Goal: Transaction & Acquisition: Purchase product/service

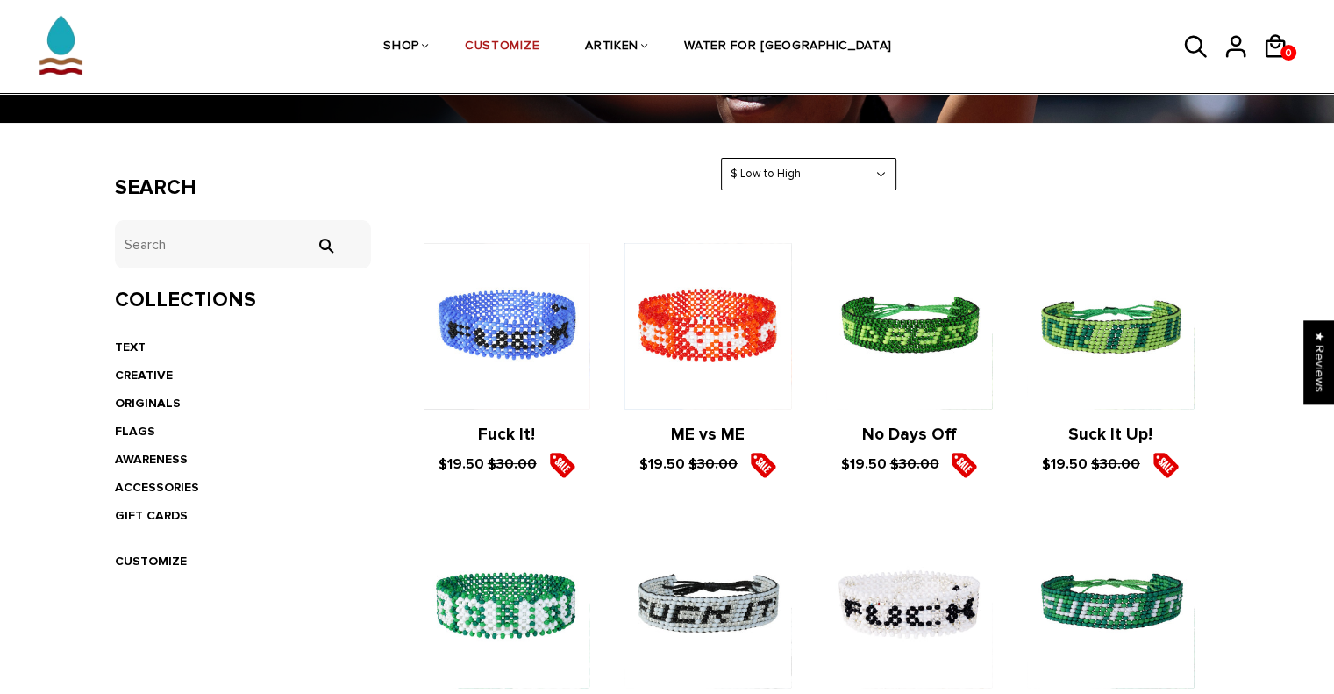
scroll to position [254, 0]
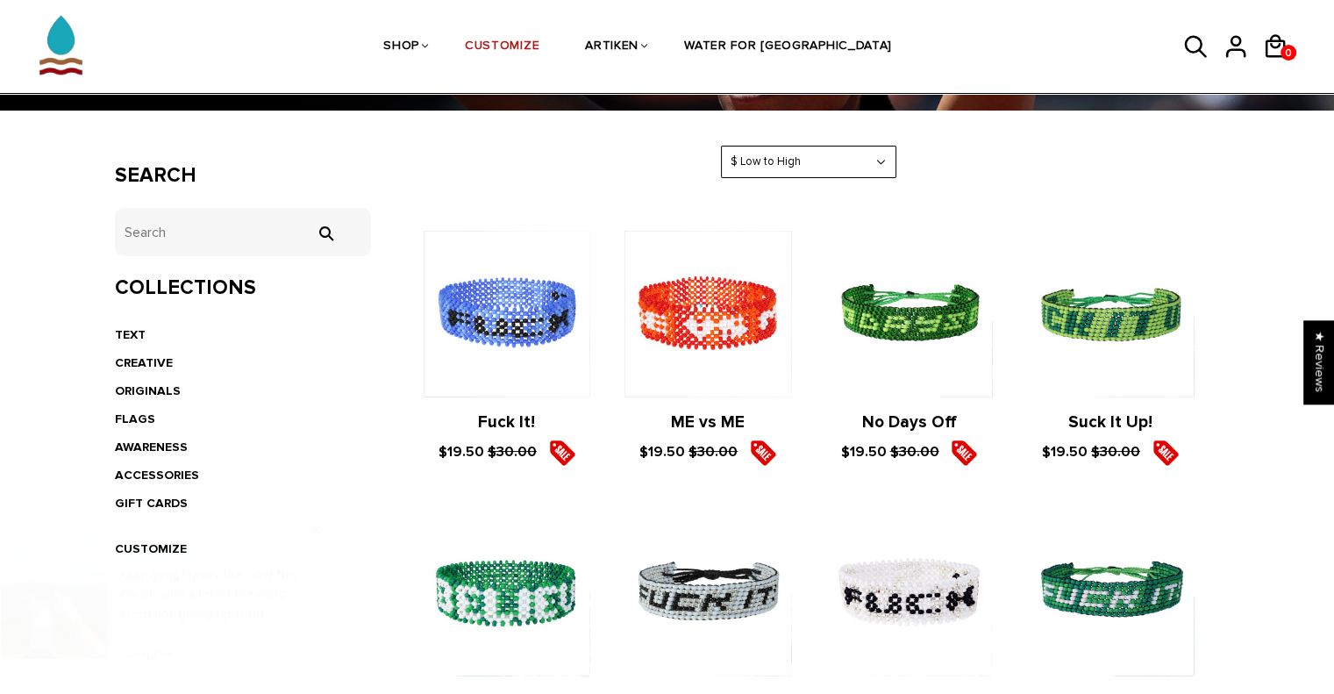
click at [803, 174] on select "Featured Best Selling $ Low to High $ High to Low Z-A A-Z Oldest to Newest Newe…" at bounding box center [809, 161] width 174 height 31
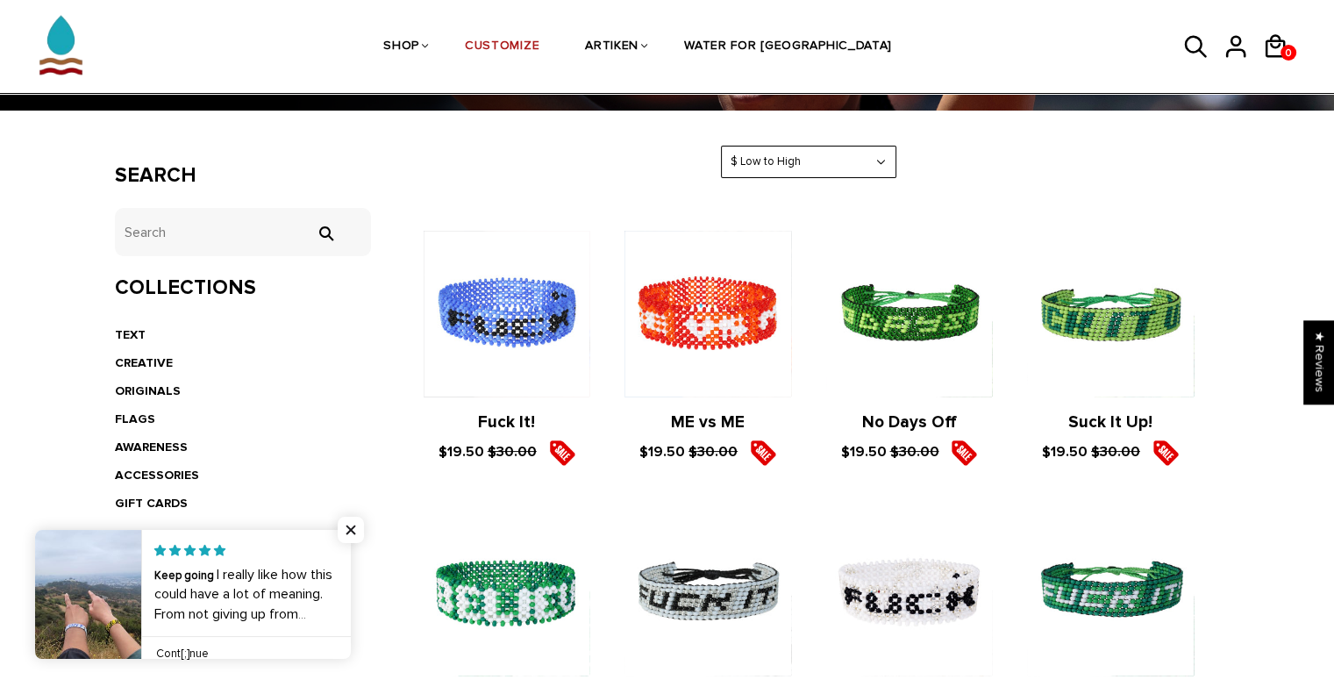
click at [722, 146] on select "Featured Best Selling $ Low to High $ High to Low Z-A A-Z Oldest to Newest Newe…" at bounding box center [809, 161] width 174 height 31
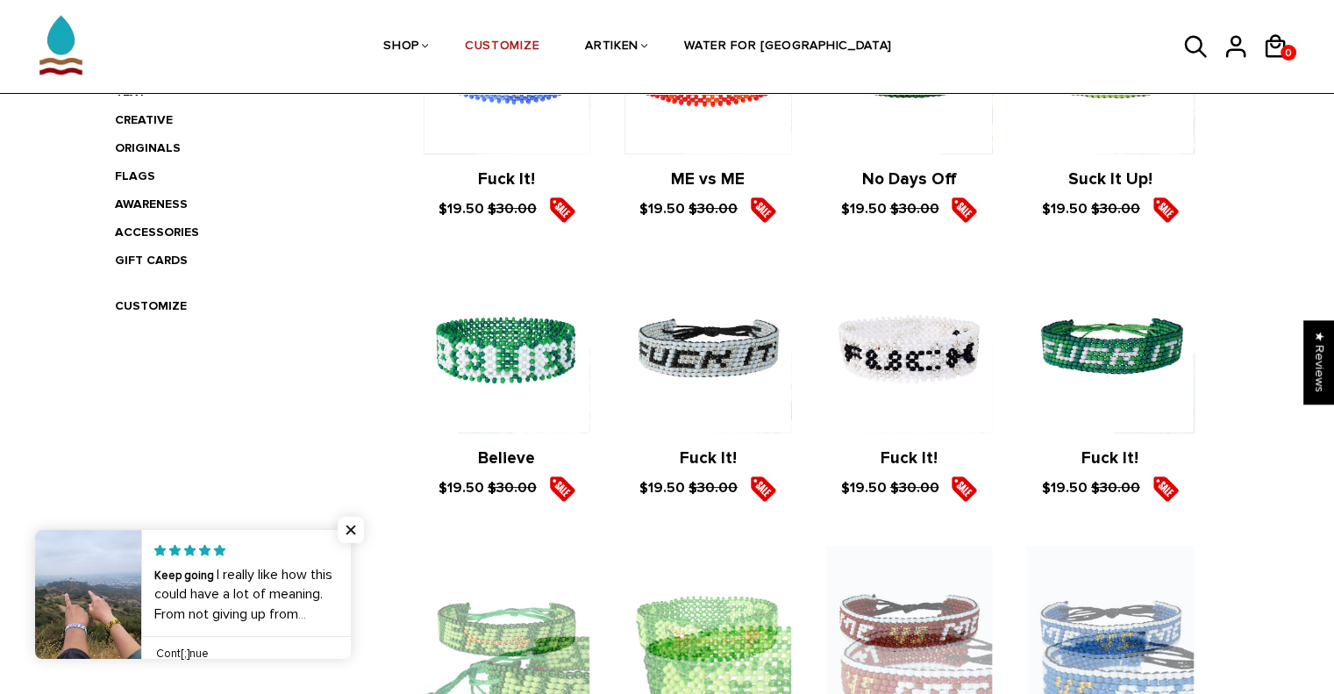
scroll to position [496, 0]
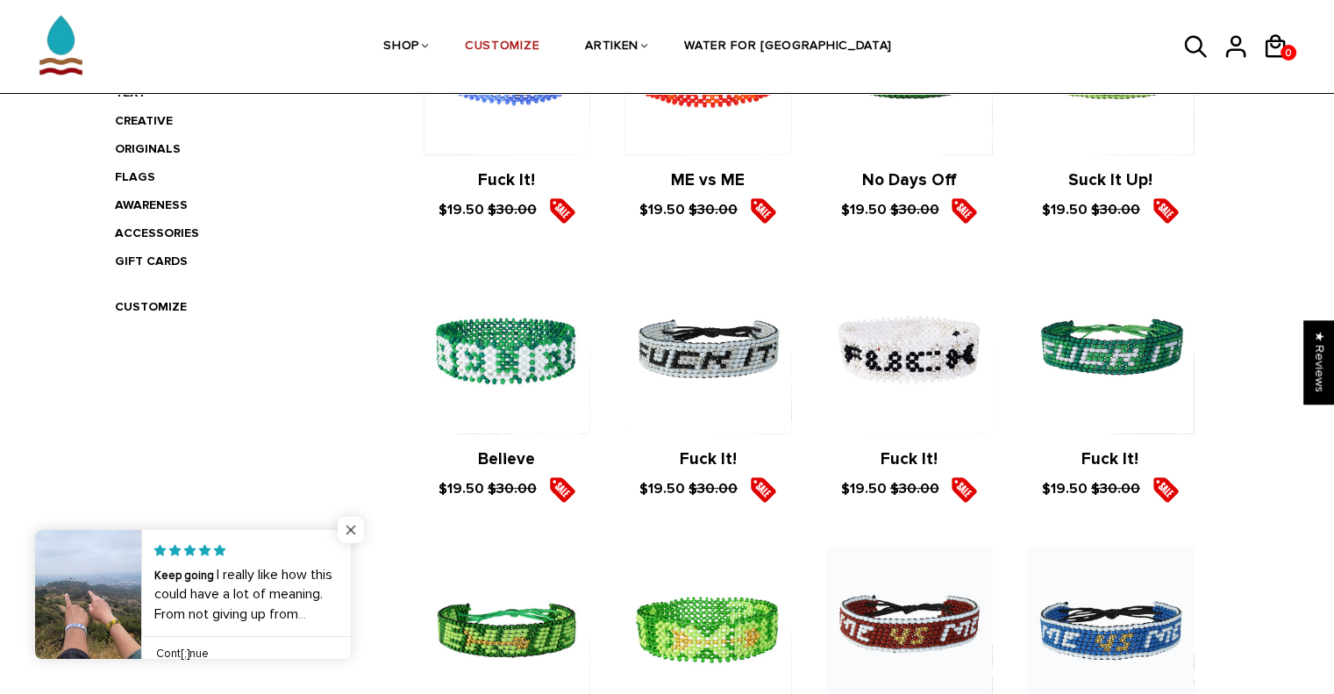
click at [352, 532] on span "Close popup widget" at bounding box center [351, 529] width 26 height 26
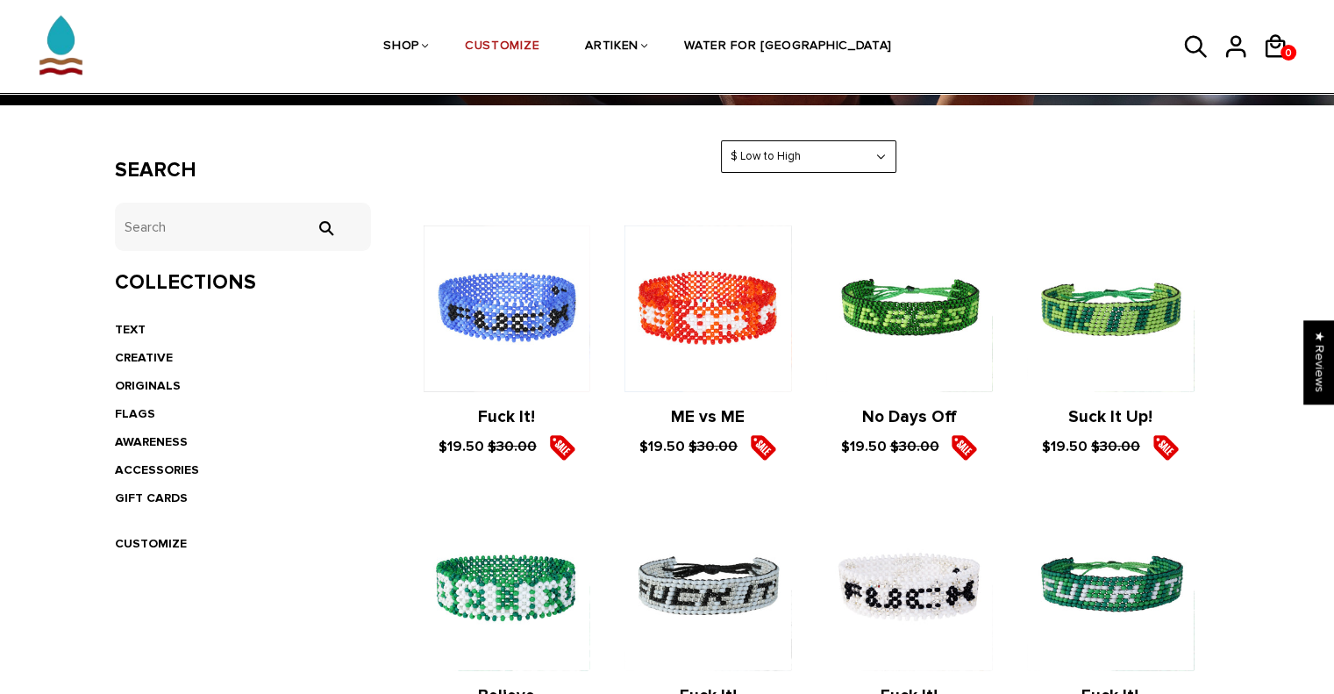
scroll to position [261, 0]
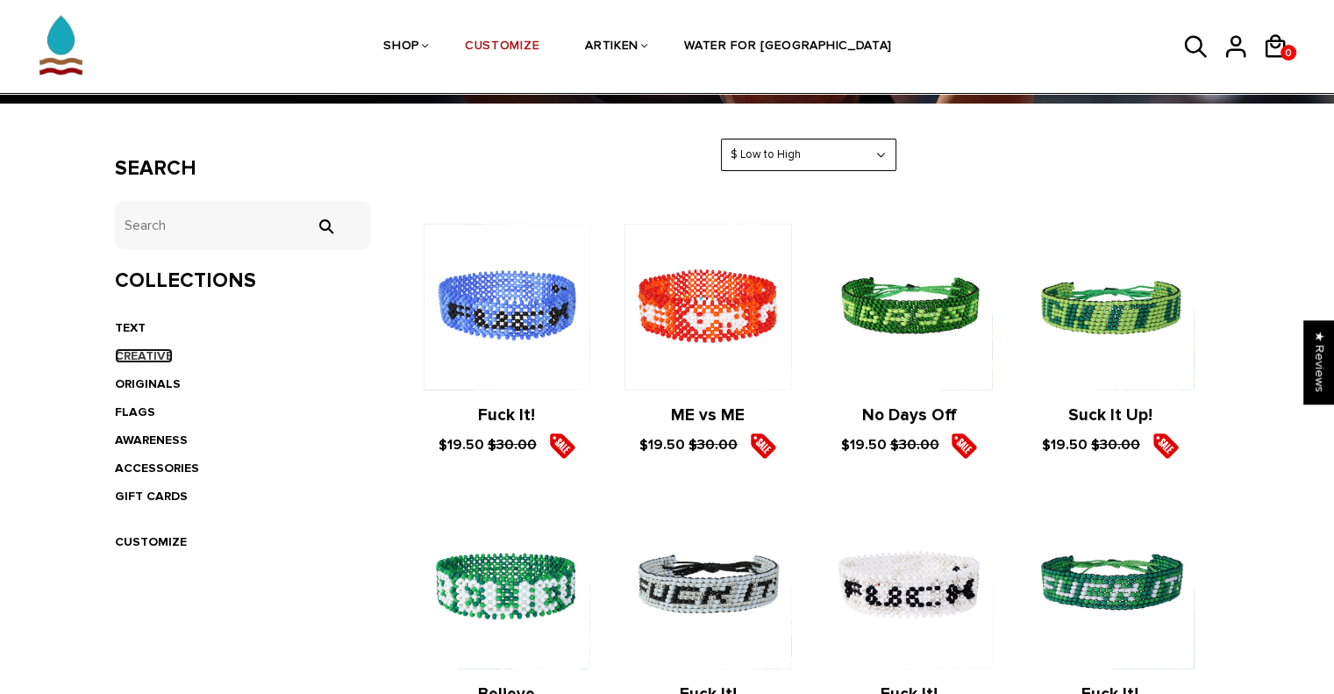
click at [146, 353] on link "CREATIVE" at bounding box center [144, 355] width 58 height 15
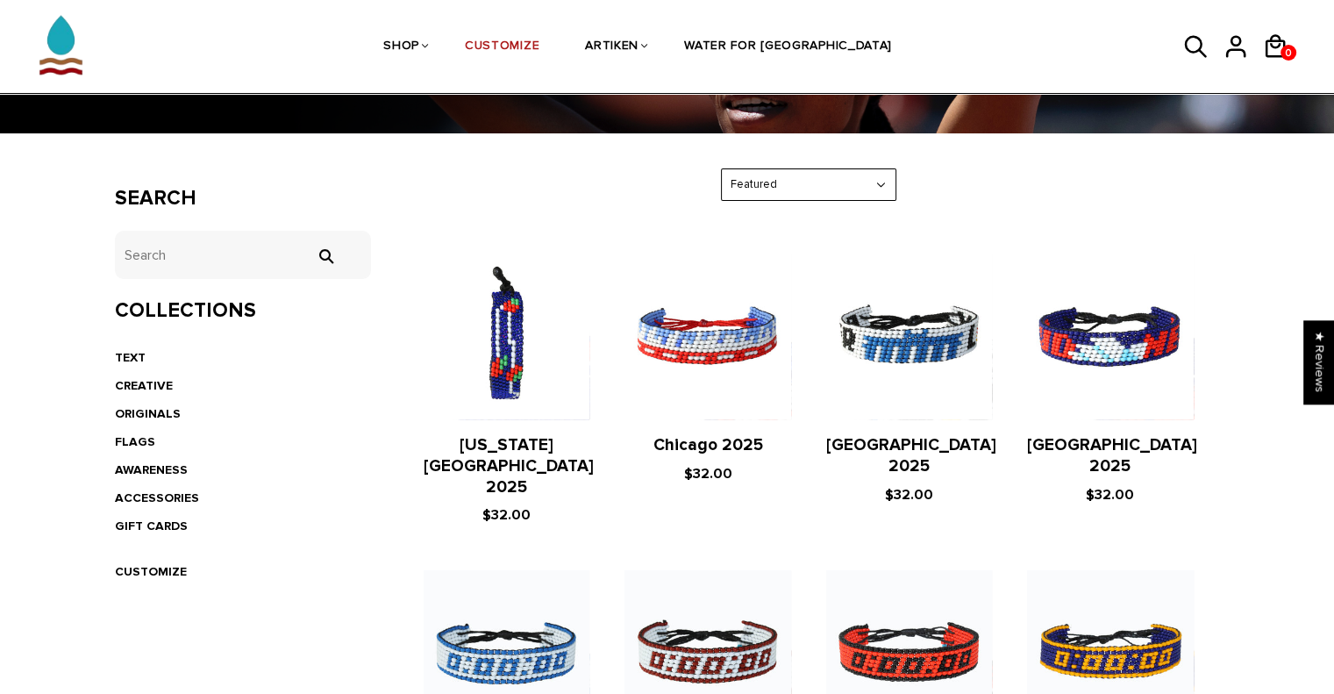
scroll to position [254, 0]
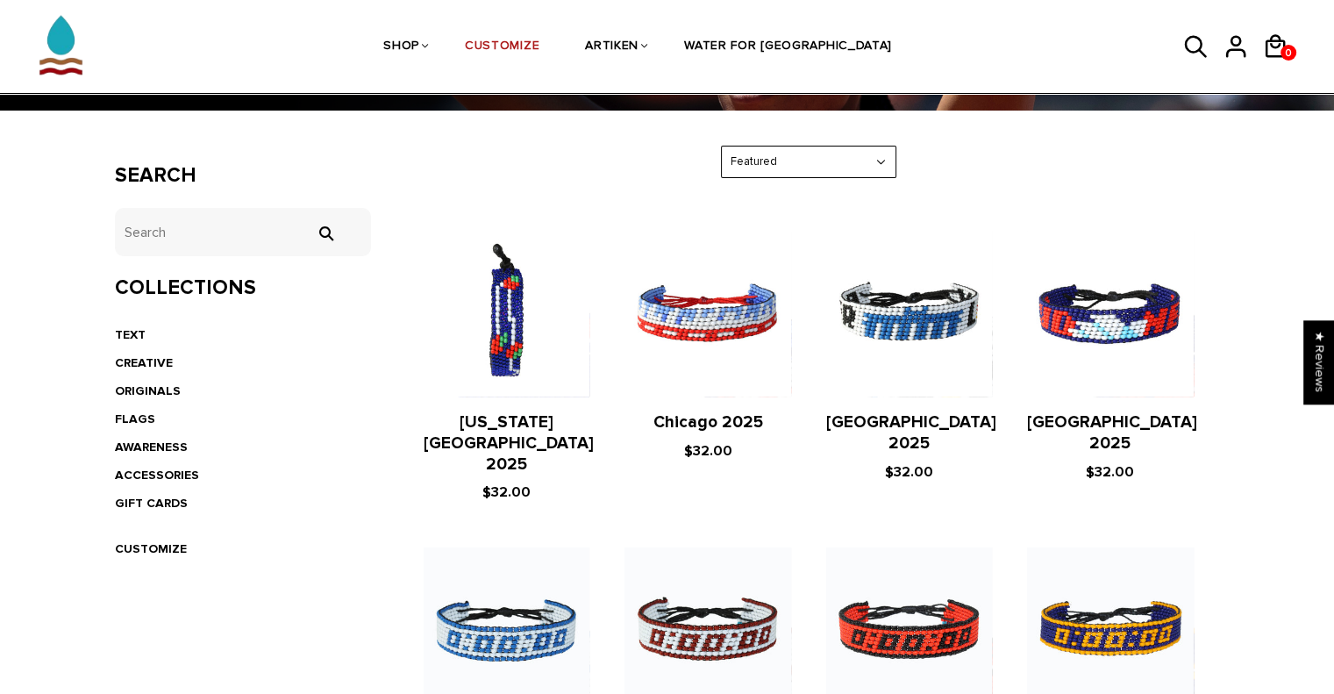
click at [807, 167] on select "Featured Best Selling $ Low to High $ High to Low Z-A A-Z Oldest to Newest Newe…" at bounding box center [809, 161] width 174 height 31
select select "price-ascending"
click at [722, 146] on select "Featured Best Selling $ Low to High $ High to Low Z-A A-Z Oldest to Newest Newe…" at bounding box center [809, 161] width 174 height 31
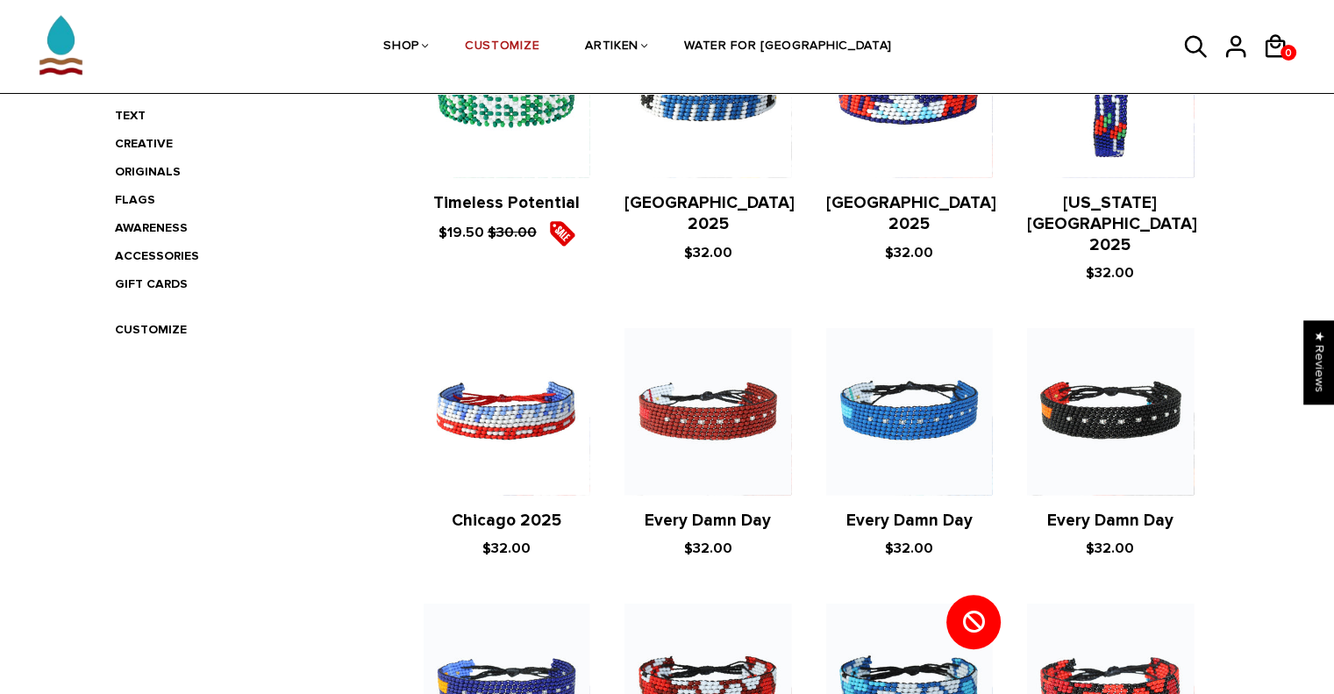
scroll to position [352, 0]
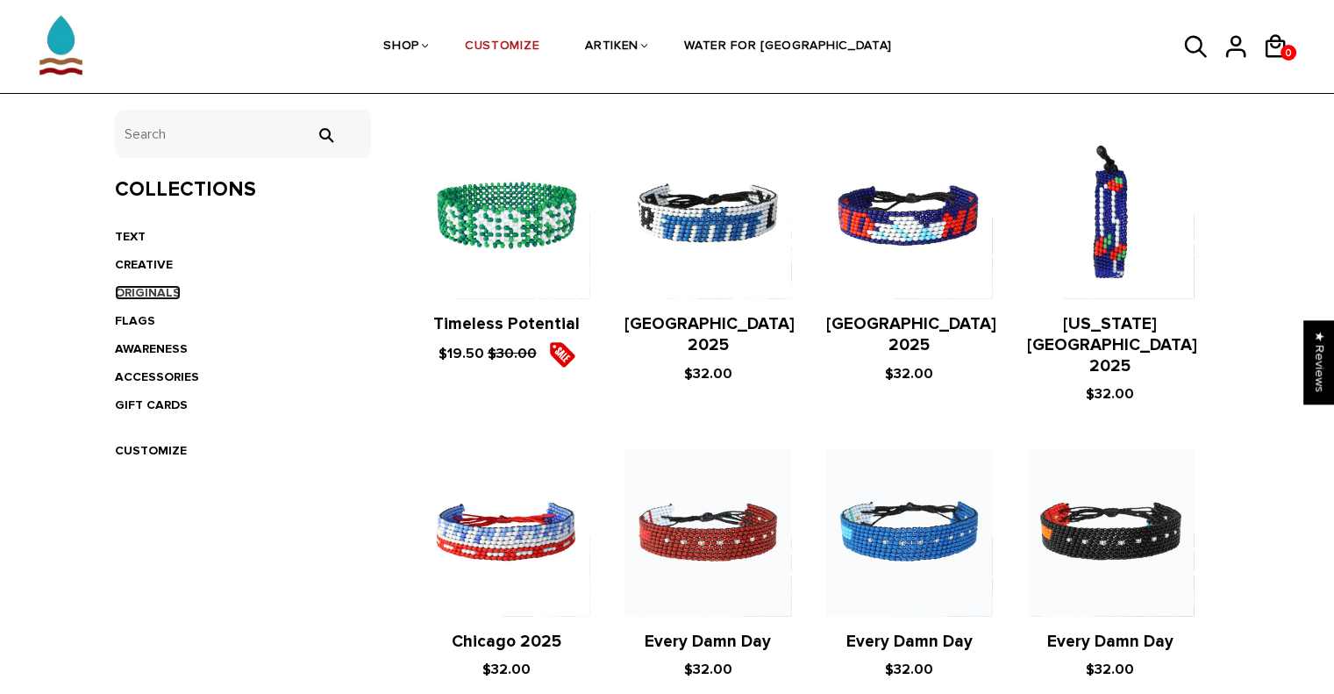
click at [154, 290] on link "ORIGINALS" at bounding box center [148, 292] width 66 height 15
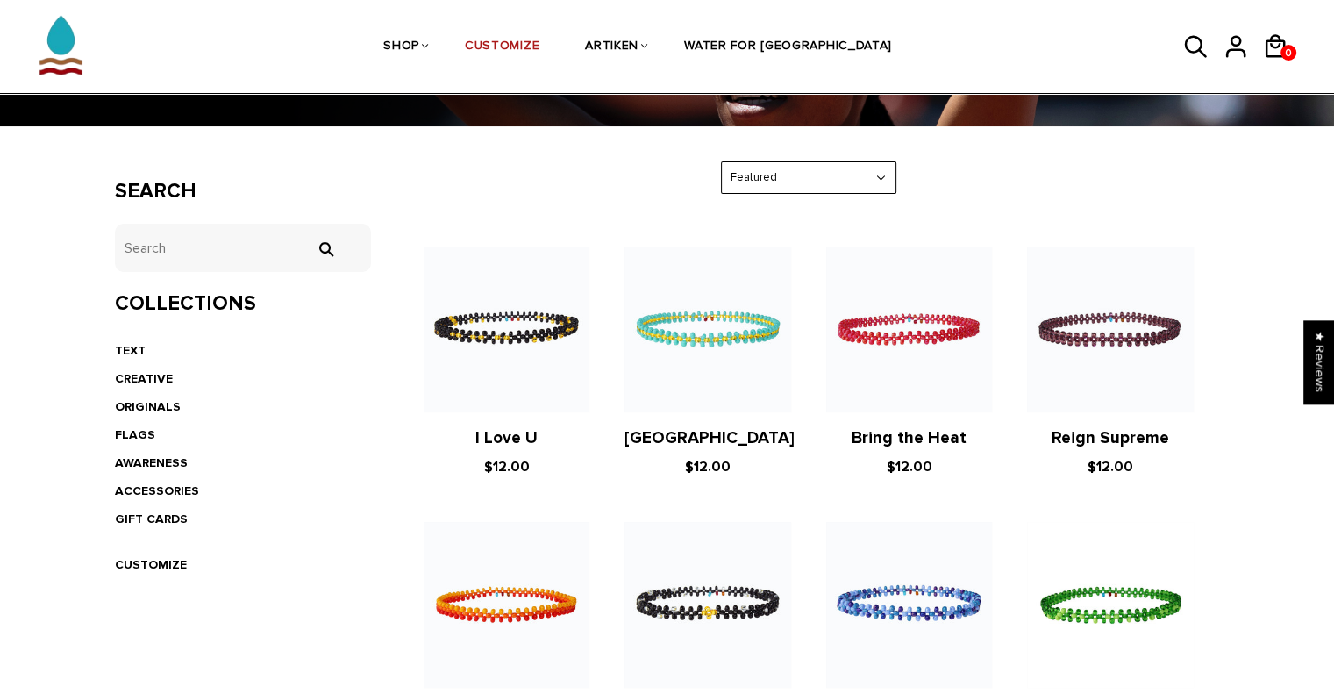
scroll to position [240, 0]
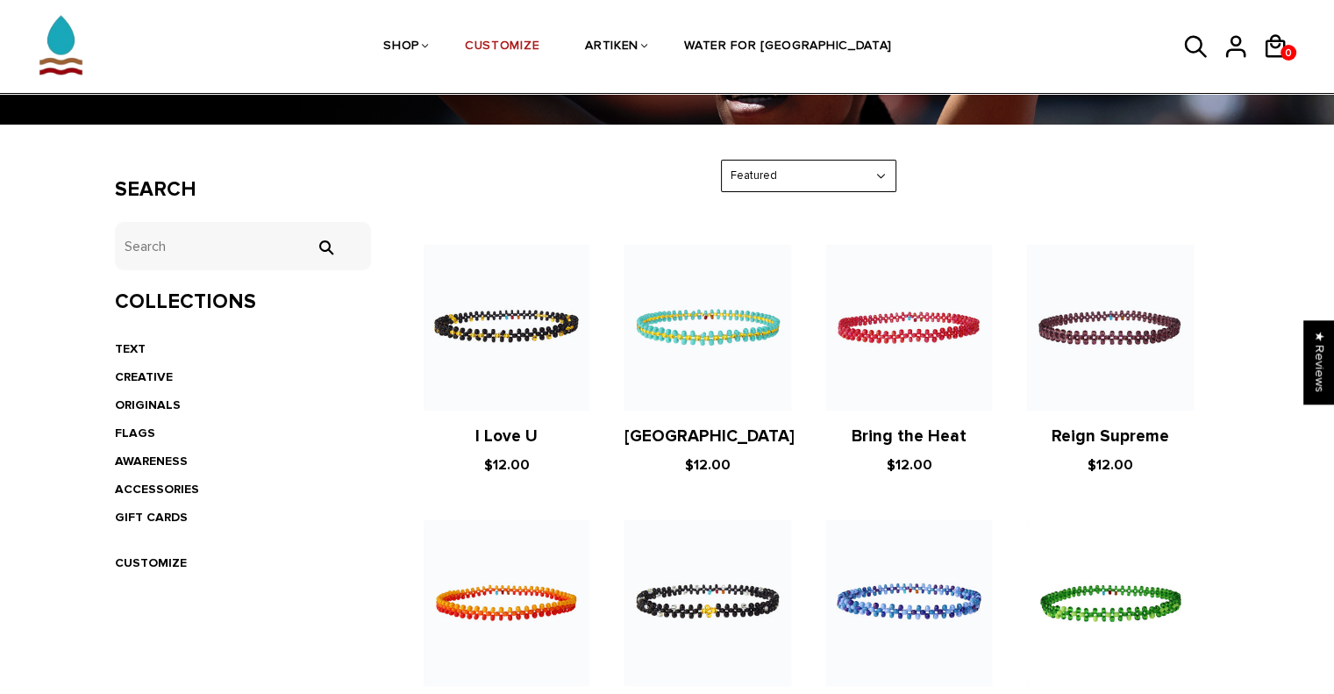
click at [785, 175] on select "Featured Best Selling $ Low to High $ High to Low Z-A A-Z Oldest to Newest Newe…" at bounding box center [809, 175] width 174 height 31
select select "price-ascending"
click at [722, 160] on select "Featured Best Selling $ Low to High $ High to Low Z-A A-Z Oldest to Newest Newe…" at bounding box center [809, 175] width 174 height 31
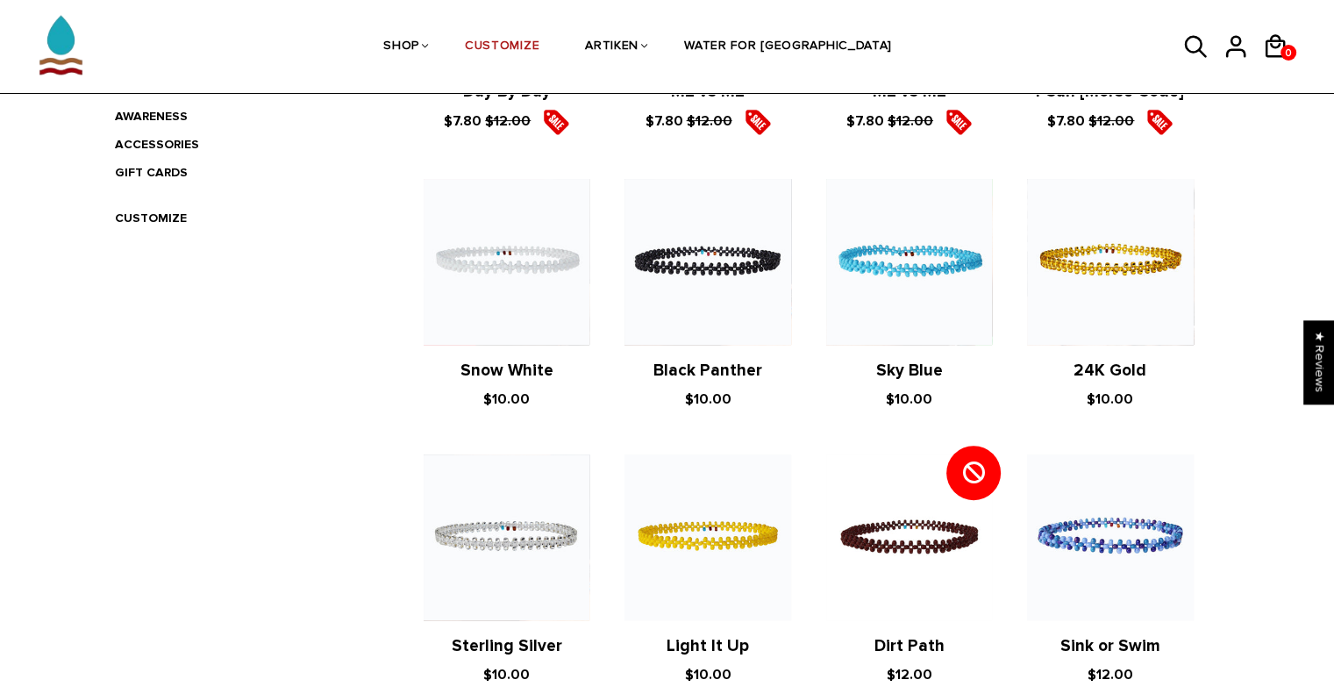
scroll to position [240, 0]
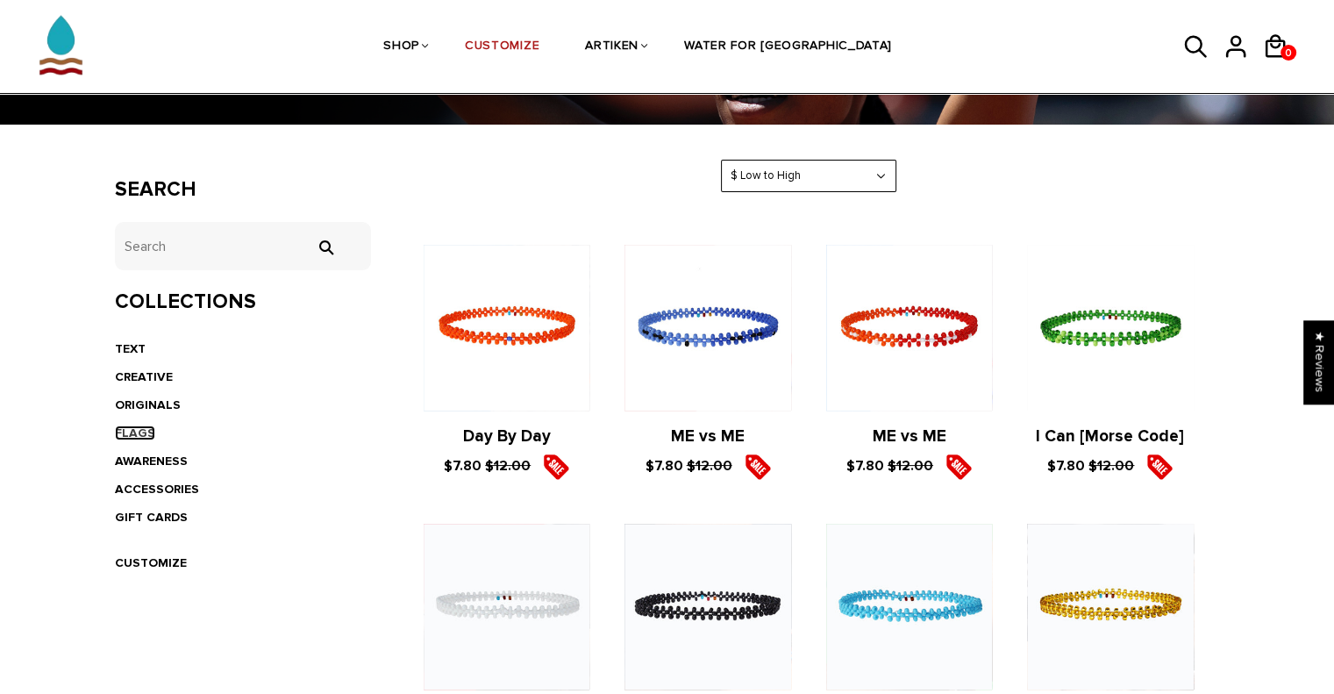
click at [132, 428] on link "FLAGS" at bounding box center [135, 432] width 40 height 15
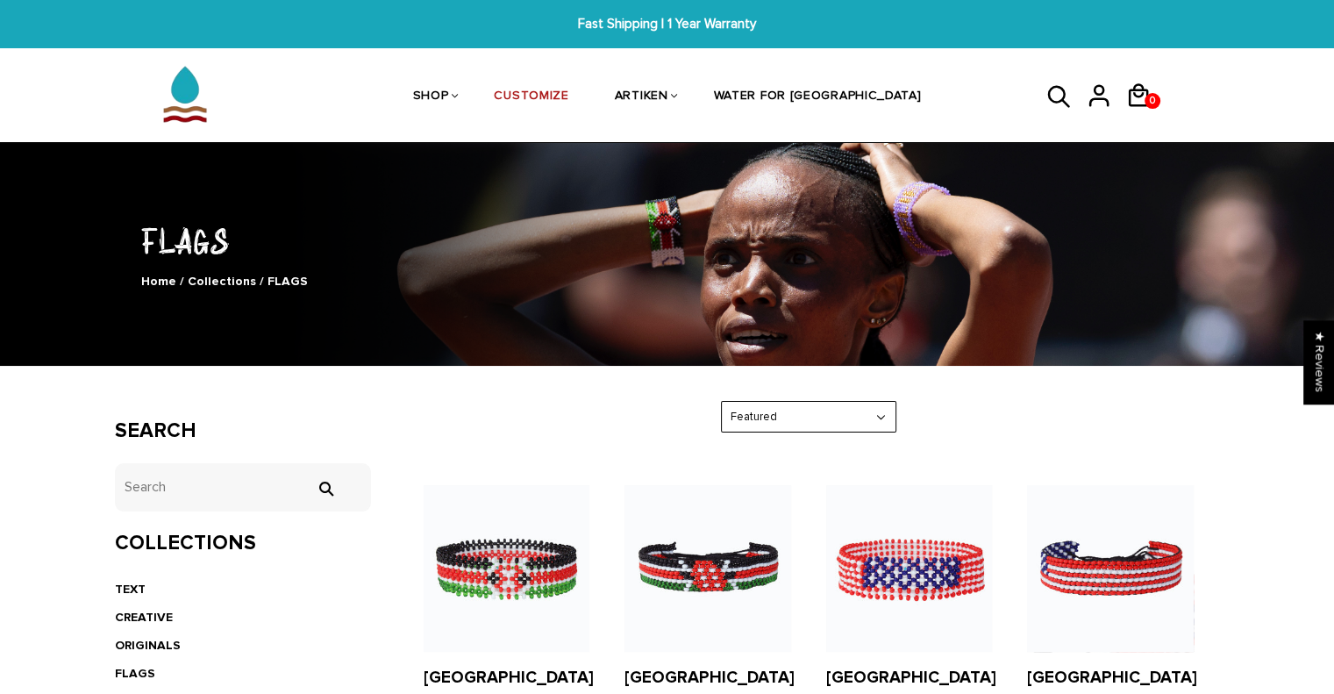
click at [753, 411] on select "Featured Best Selling $ Low to High $ High to Low Z-A A-Z Oldest to Newest Newe…" at bounding box center [809, 417] width 174 height 31
select select "price-ascending"
click at [722, 402] on select "Featured Best Selling $ Low to High $ High to Low Z-A A-Z Oldest to Newest Newe…" at bounding box center [809, 417] width 174 height 31
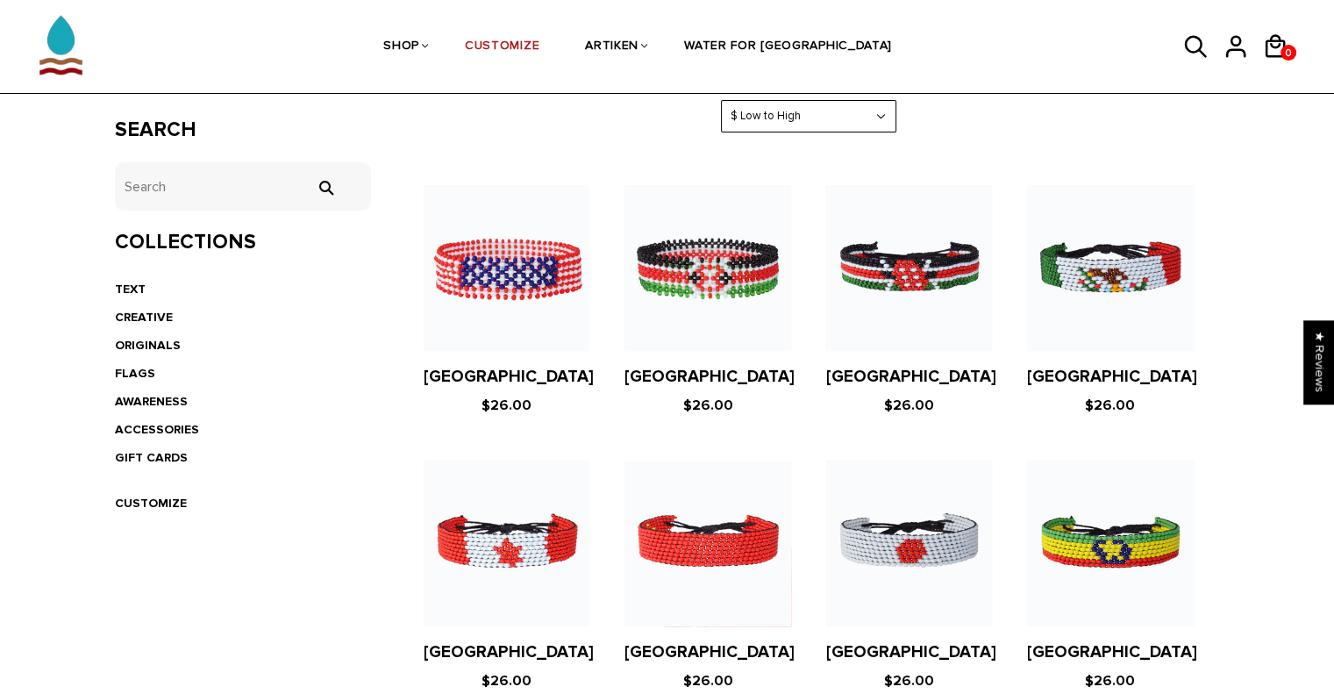
scroll to position [298, 0]
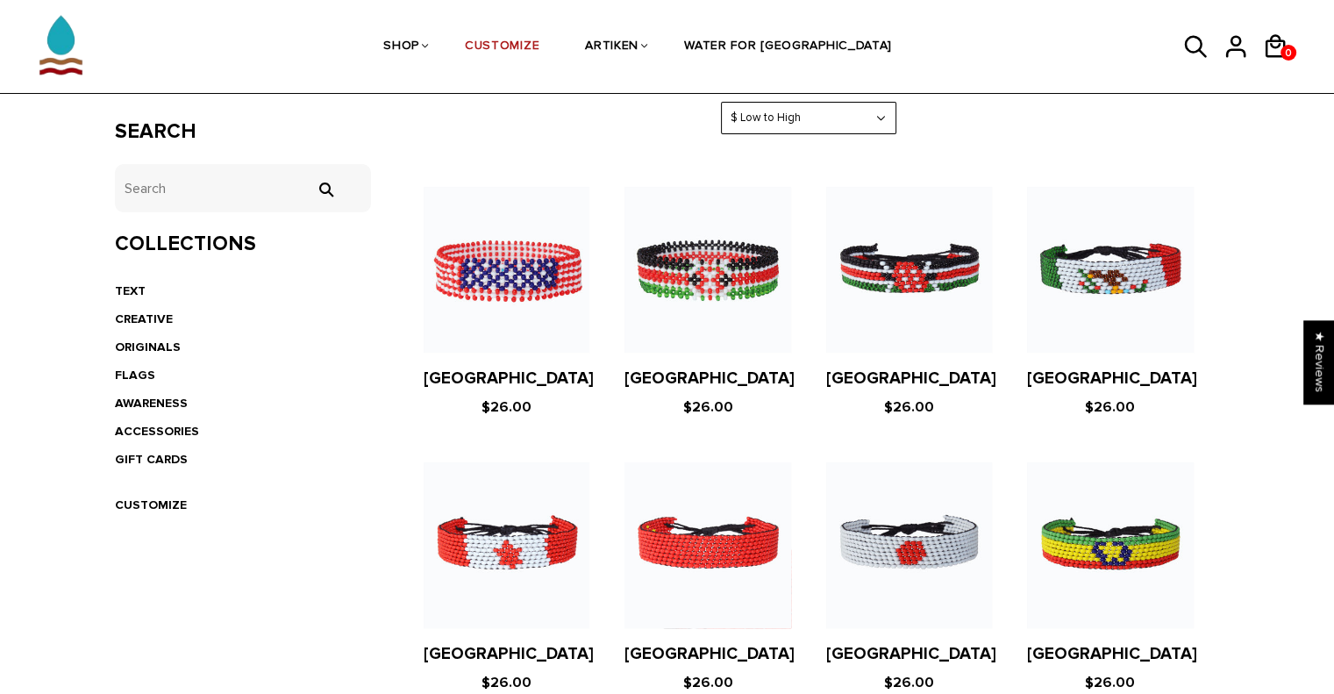
drag, startPoint x: 1106, startPoint y: 255, endPoint x: 1092, endPoint y: 282, distance: 31.0
drag, startPoint x: 1092, startPoint y: 282, endPoint x: 1083, endPoint y: 381, distance: 99.5
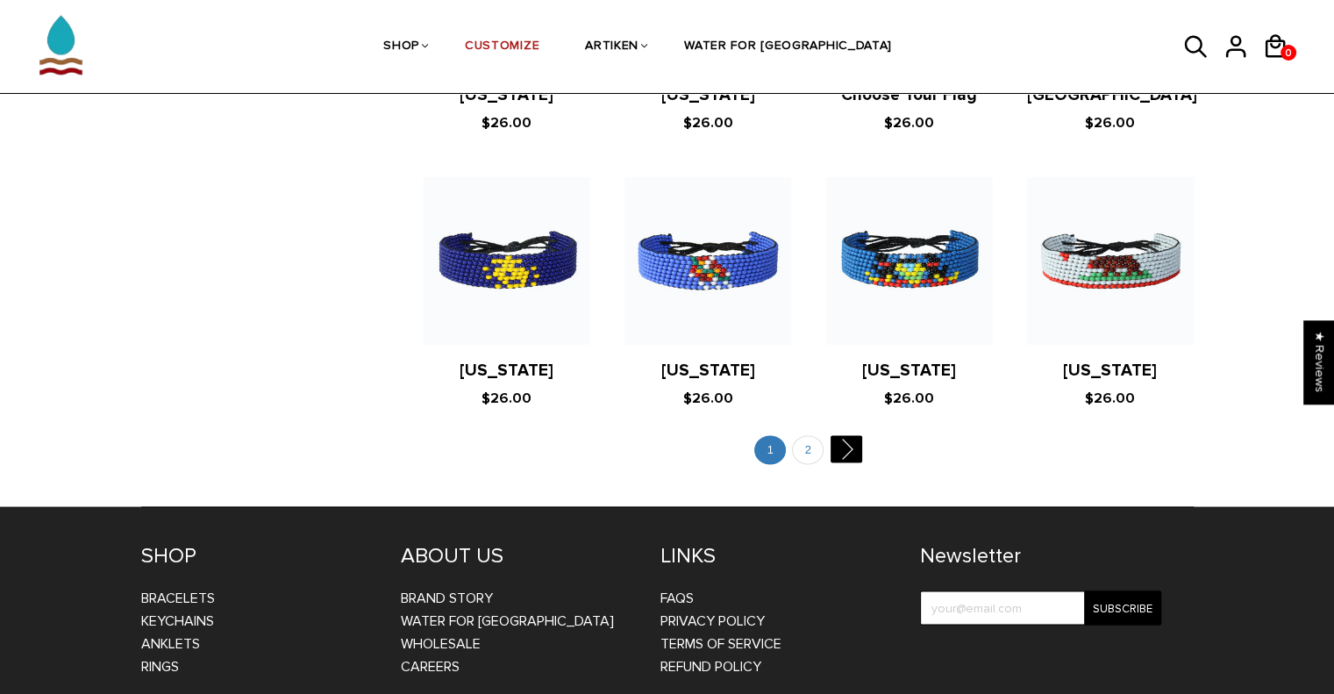
scroll to position [3401, 0]
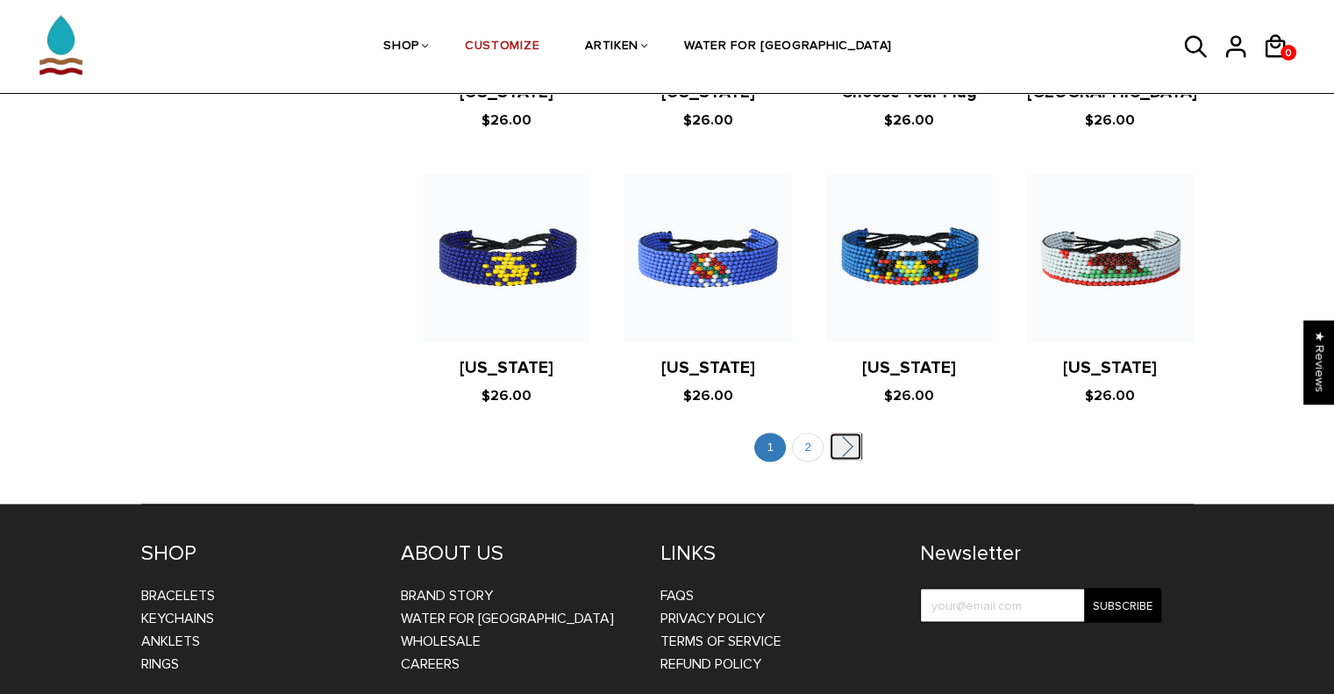
click at [847, 433] on link "" at bounding box center [845, 446] width 32 height 27
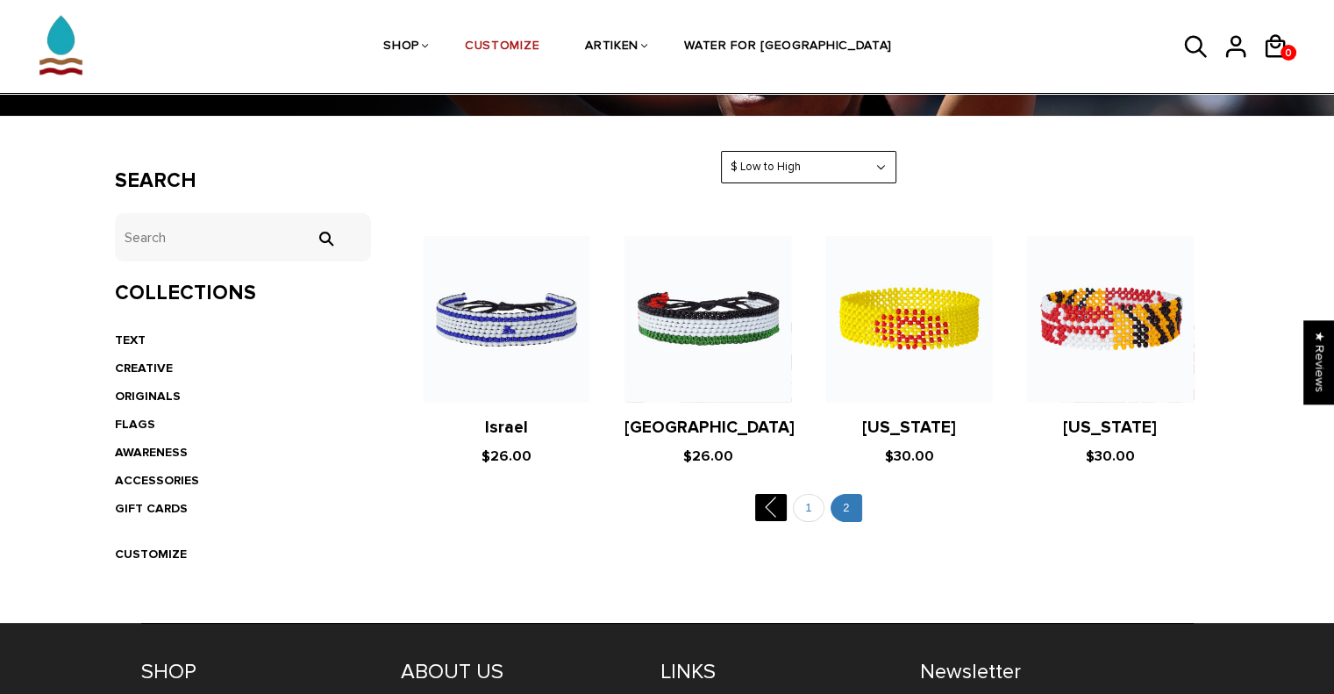
scroll to position [248, 0]
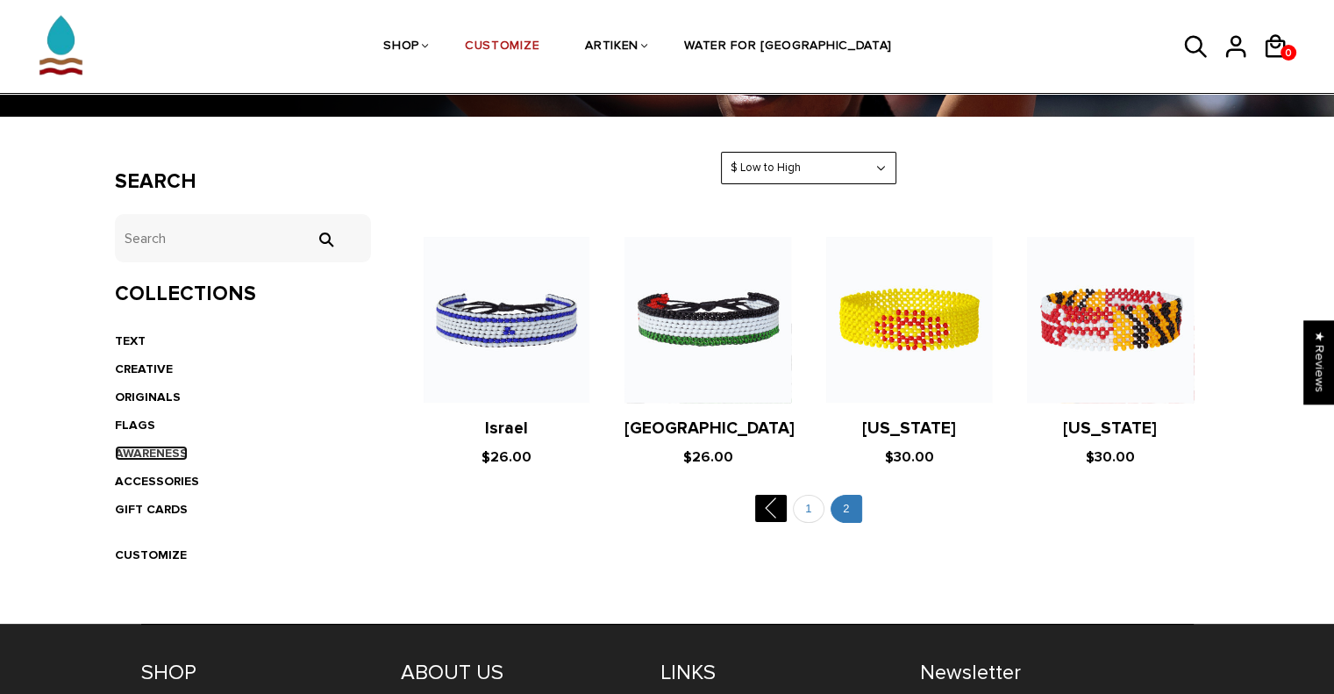
click at [151, 447] on link "AWARENESS" at bounding box center [151, 452] width 73 height 15
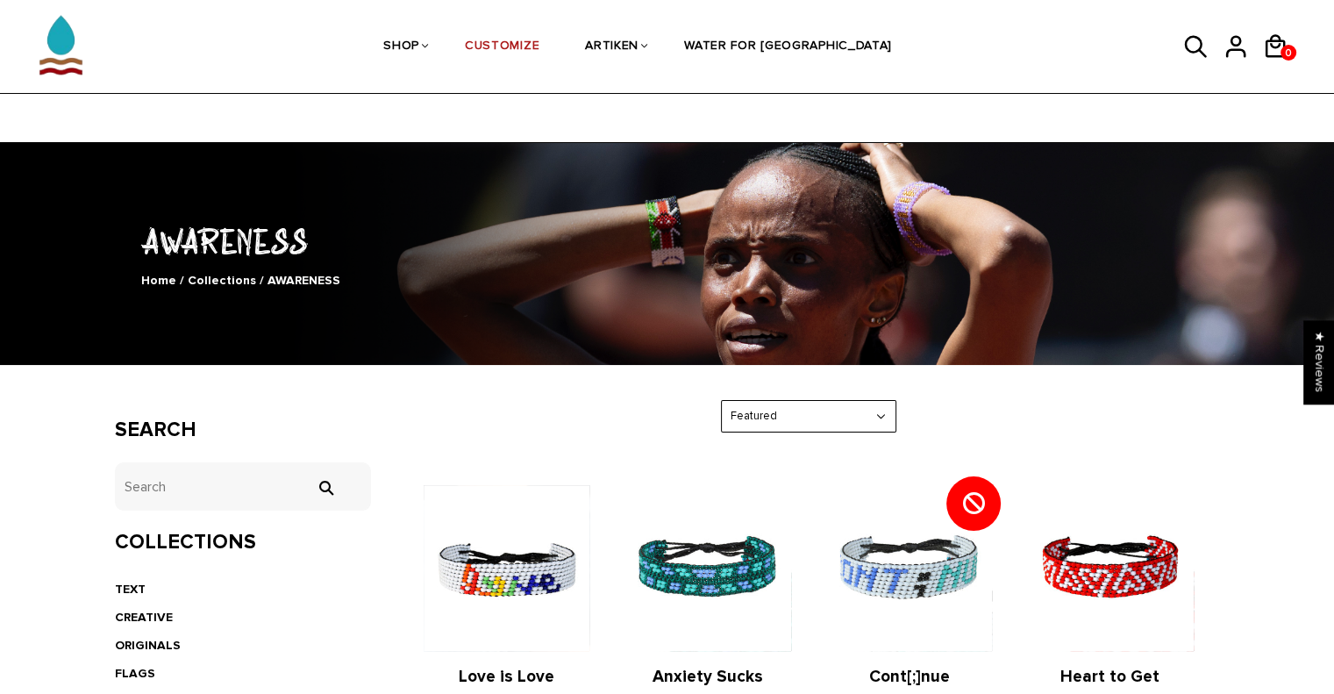
scroll to position [309, 0]
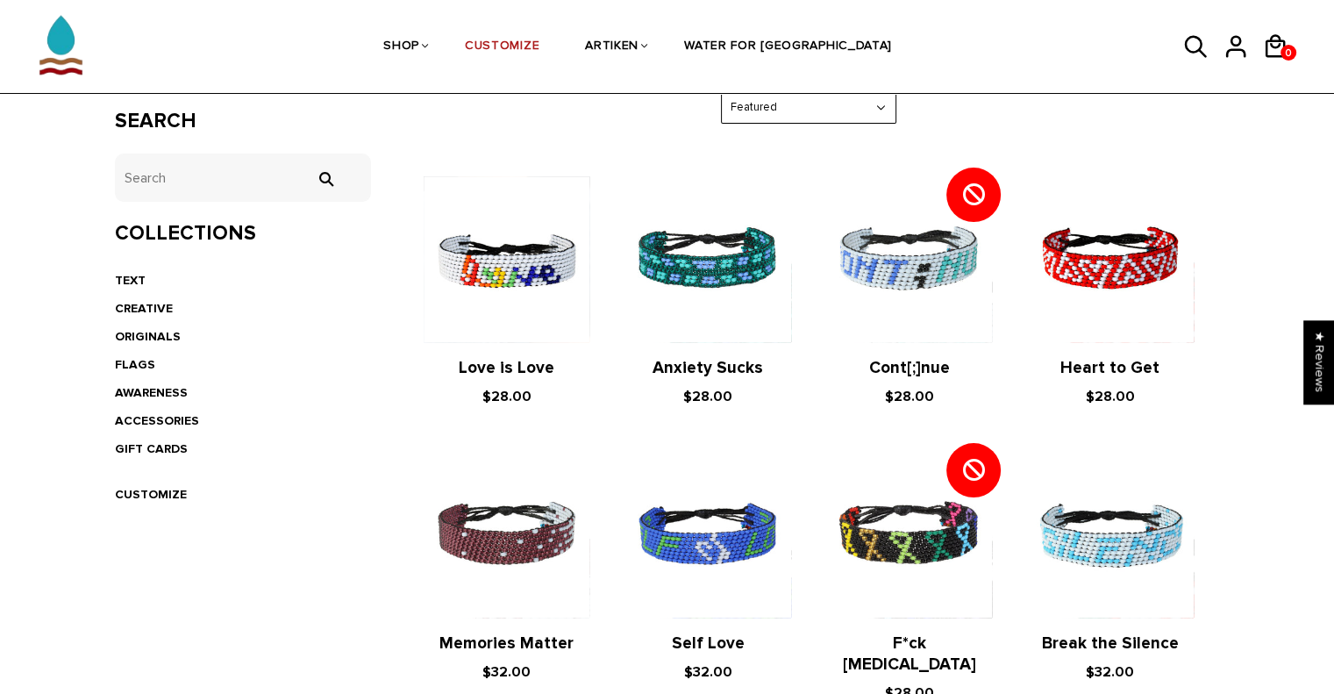
click at [804, 116] on select "Featured Best Selling $ Low to High $ High to Low Z-A A-Z Oldest to Newest Newe…" at bounding box center [809, 107] width 174 height 31
select select "price-ascending"
click at [722, 92] on select "Featured Best Selling $ Low to High $ High to Low Z-A A-Z Oldest to Newest Newe…" at bounding box center [809, 107] width 174 height 31
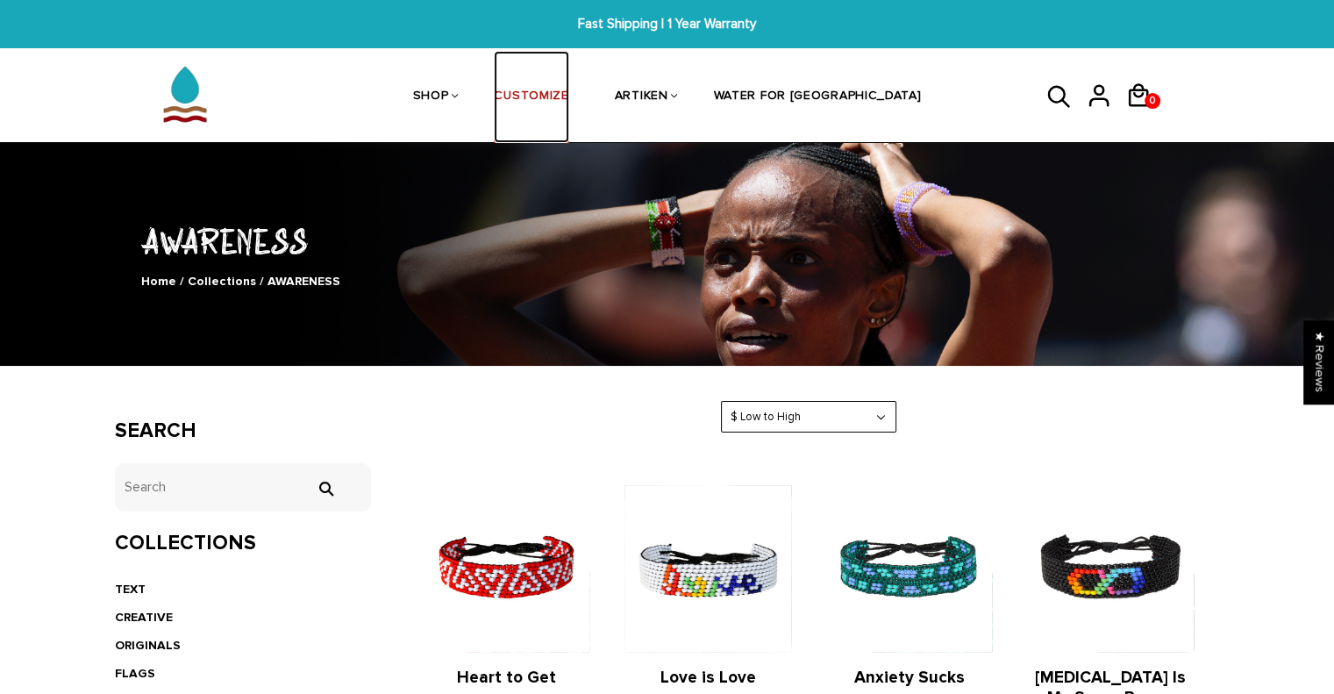
click at [568, 88] on link "CUSTOMIZE" at bounding box center [531, 97] width 75 height 93
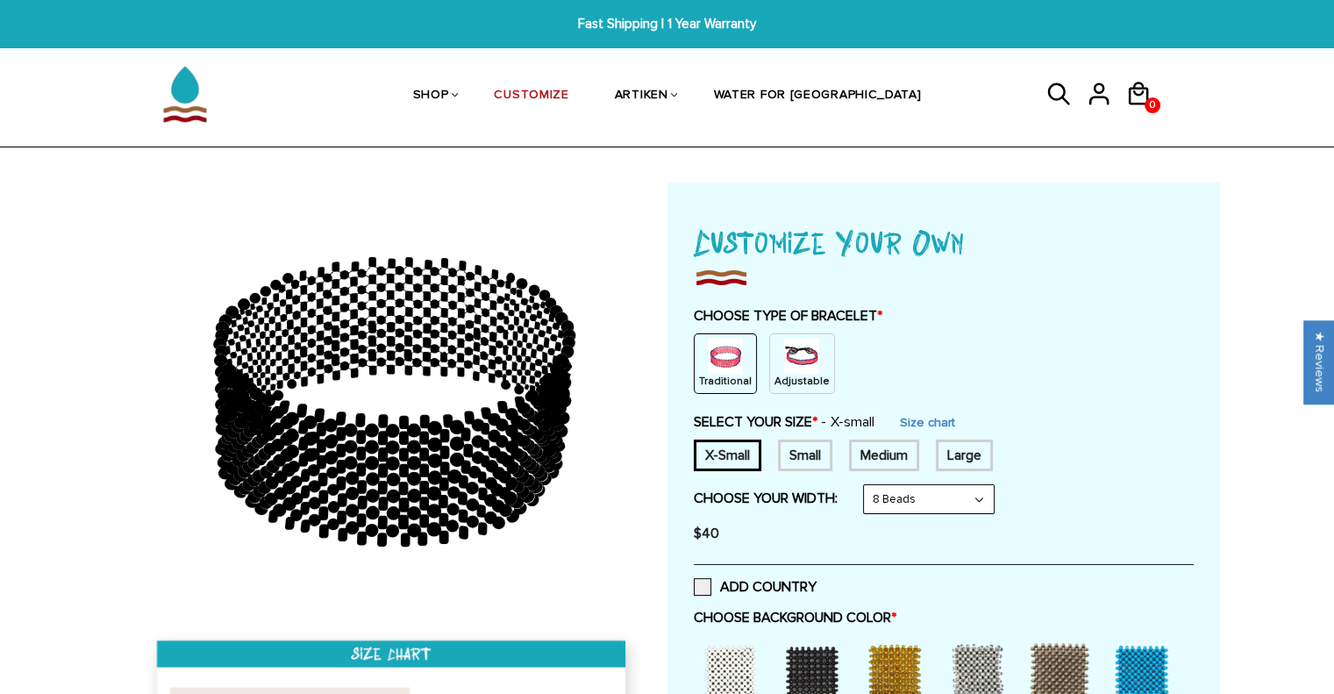
click at [784, 369] on img at bounding box center [801, 355] width 35 height 35
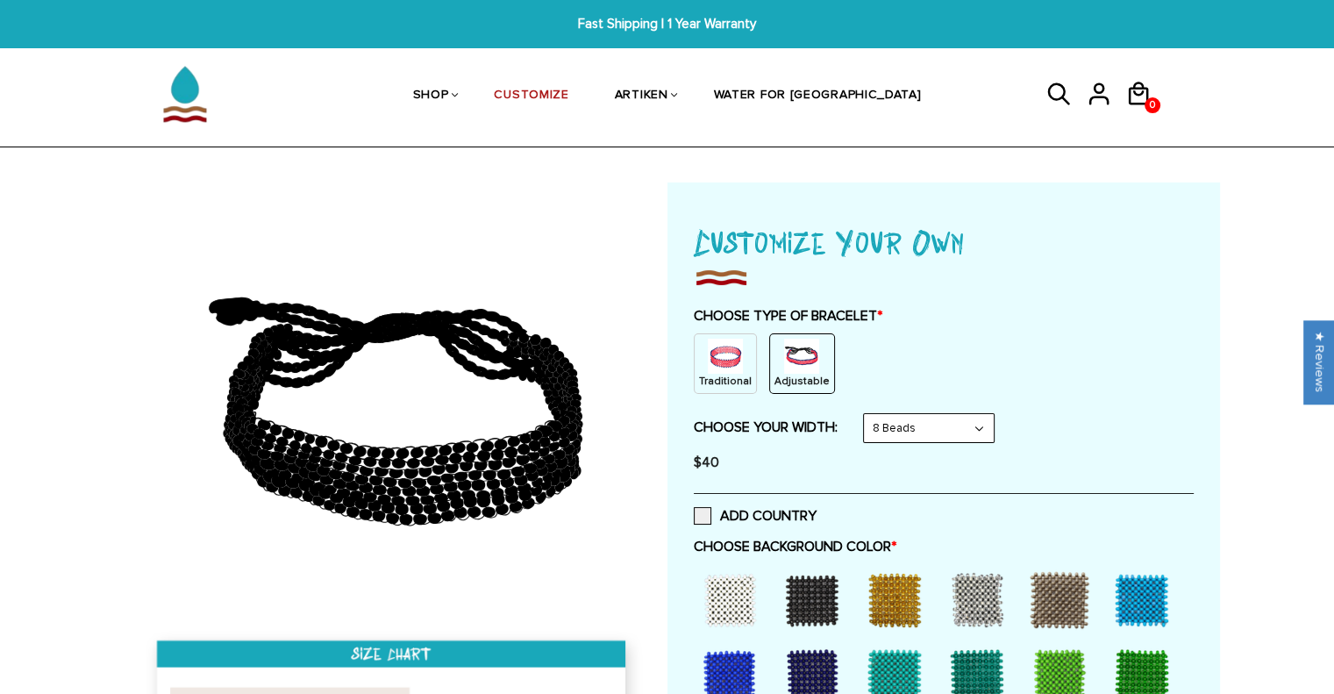
click at [894, 426] on select "8 Beads 6 Beads 10 Beads" at bounding box center [929, 428] width 130 height 28
click at [866, 414] on select "8 Beads 6 Beads 10 Beads" at bounding box center [929, 428] width 130 height 28
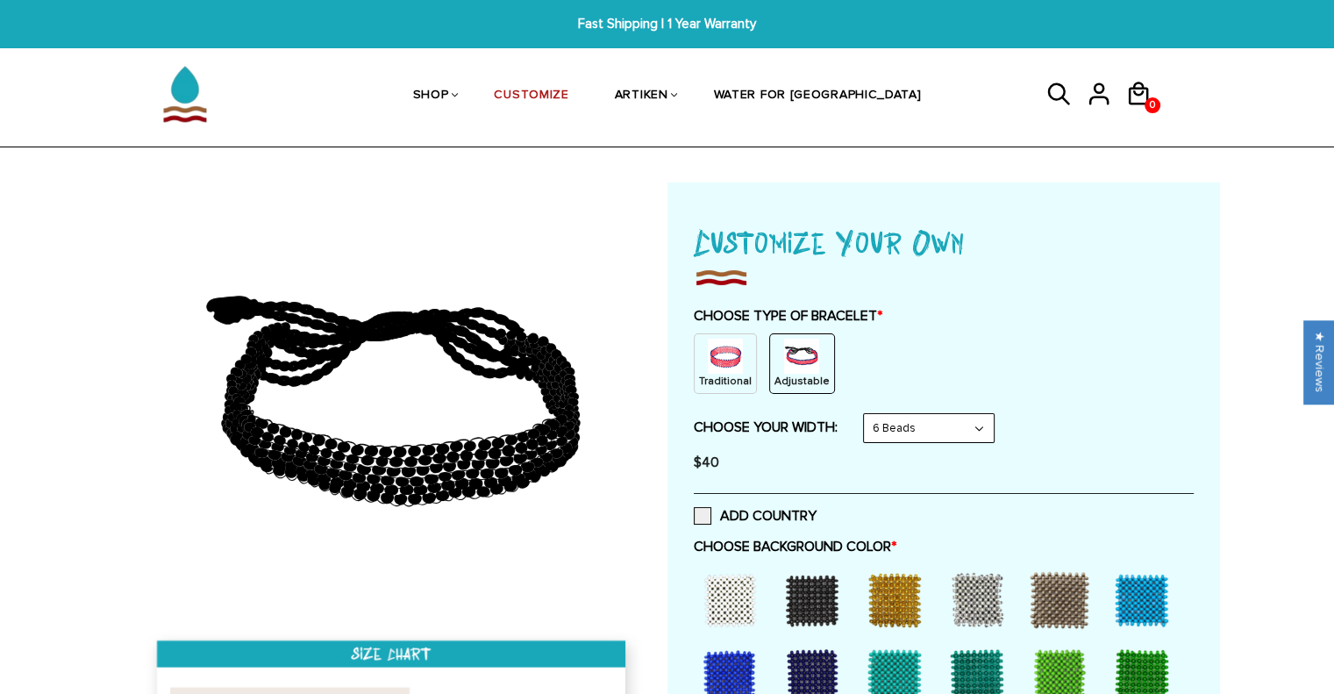
click at [906, 414] on select "8 Beads 6 Beads 10 Beads" at bounding box center [929, 428] width 130 height 28
click at [866, 414] on select "8 Beads 6 Beads 10 Beads" at bounding box center [929, 428] width 130 height 28
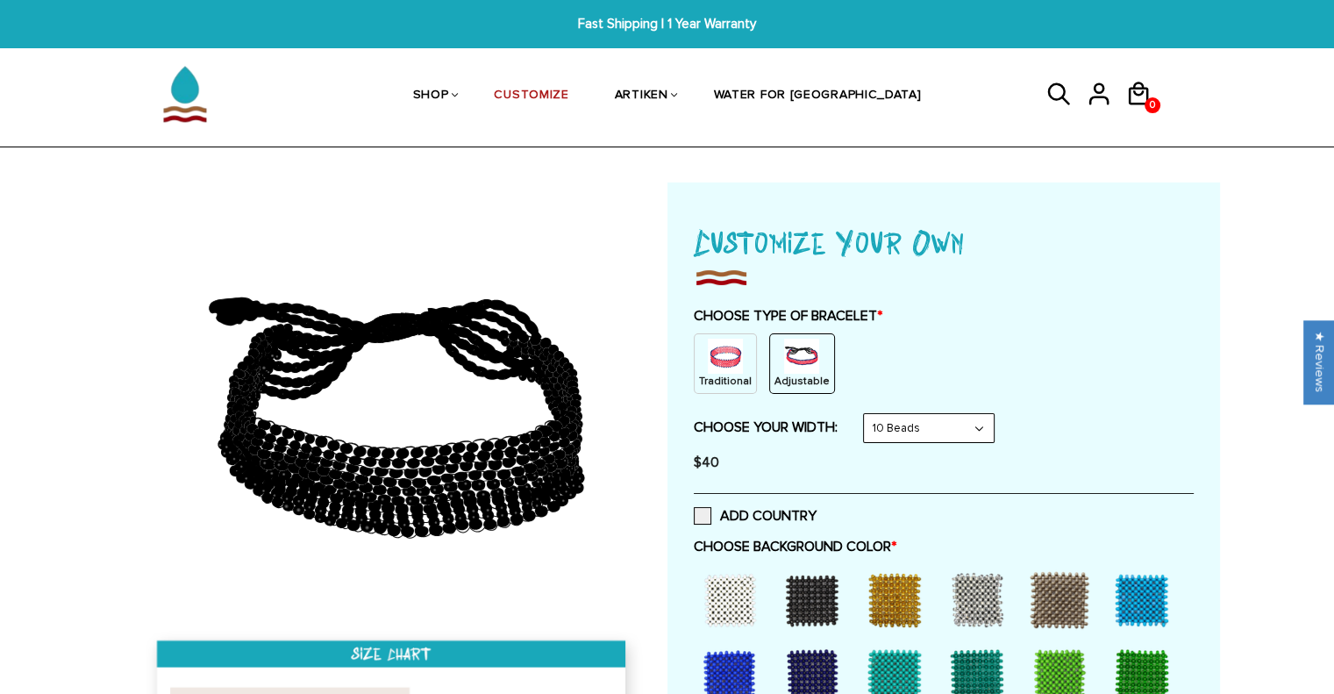
click at [908, 417] on select "8 Beads 6 Beads 10 Beads" at bounding box center [929, 428] width 130 height 28
select select "8-beads"
click at [866, 414] on select "8 Beads 6 Beads 10 Beads" at bounding box center [929, 428] width 130 height 28
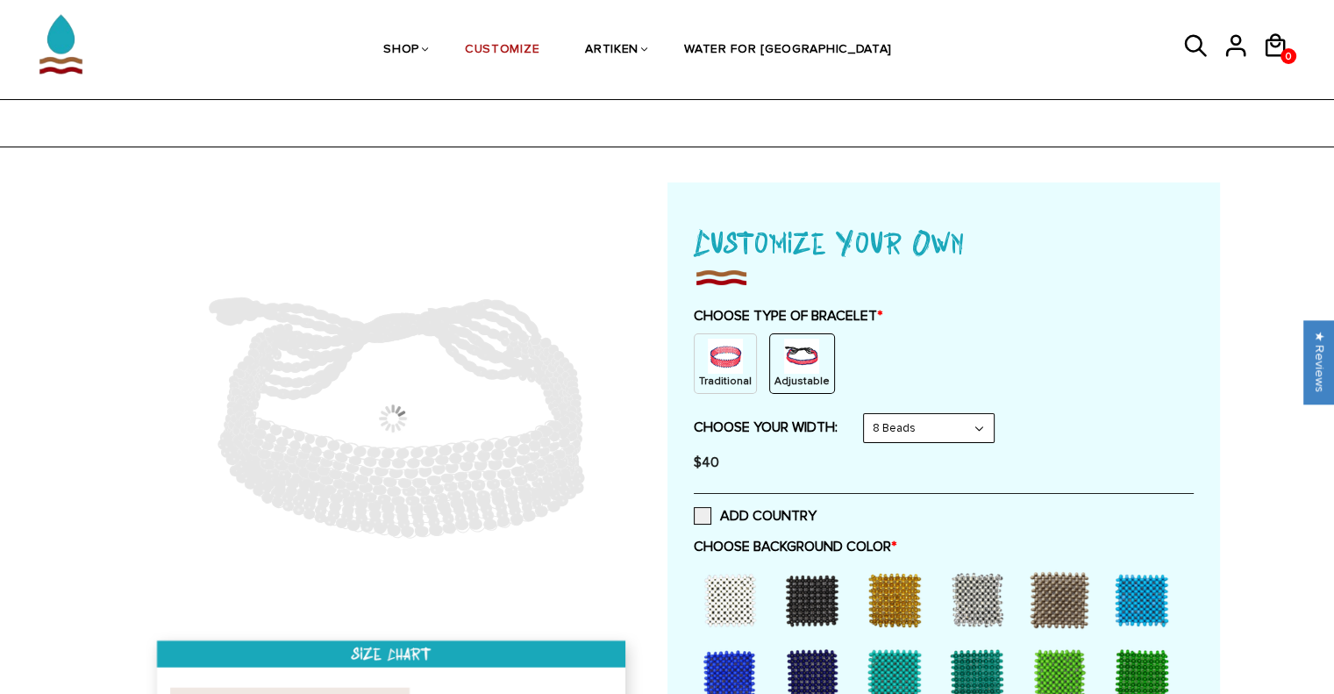
scroll to position [235, 0]
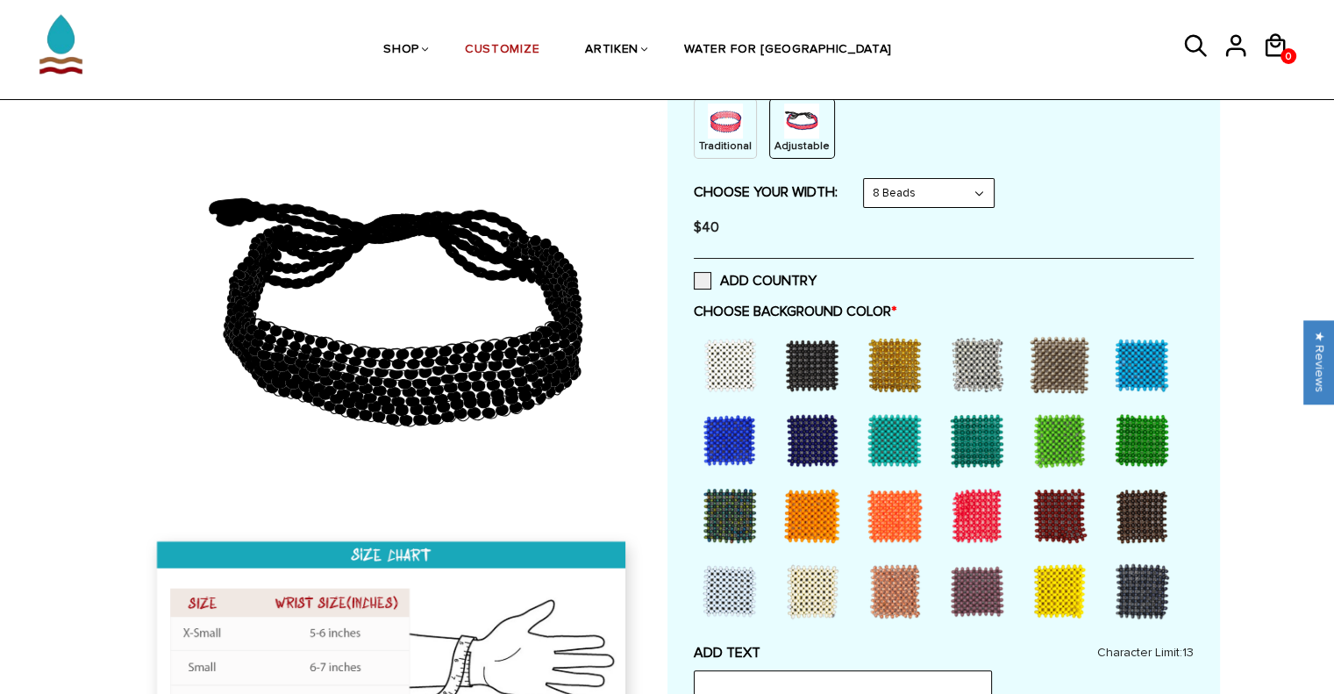
click at [894, 386] on div at bounding box center [894, 365] width 70 height 70
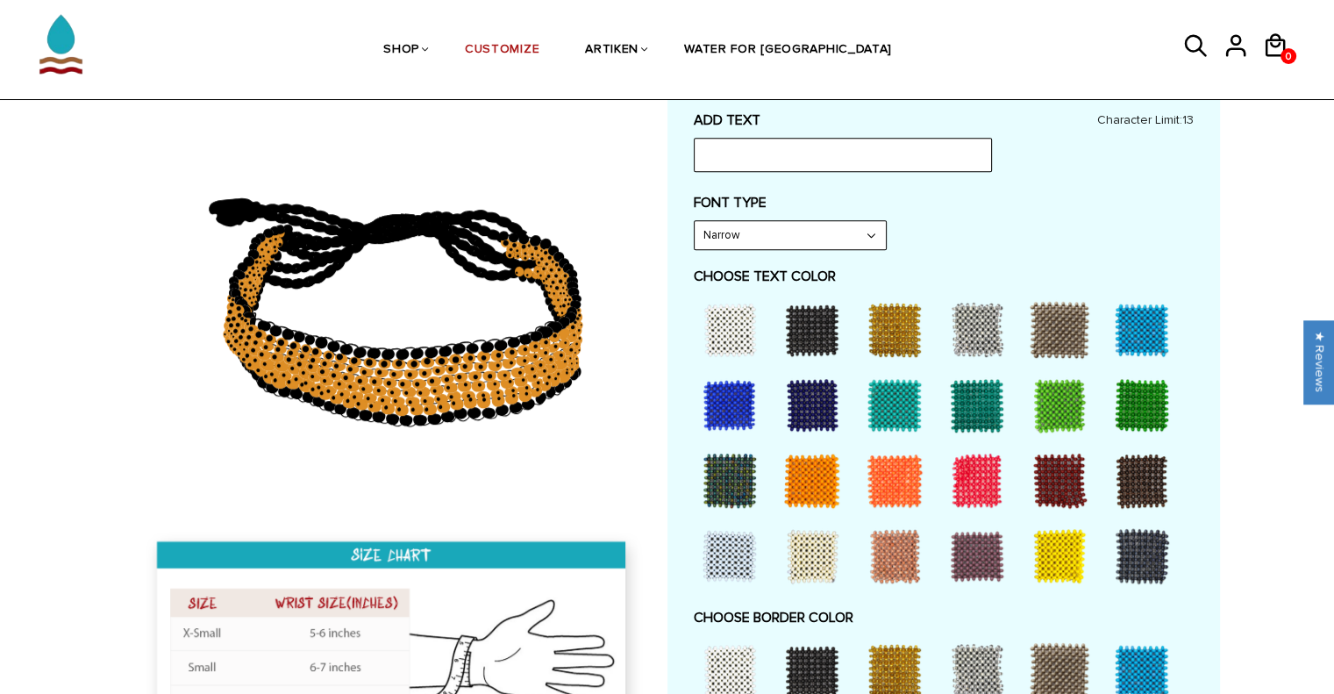
scroll to position [754, 0]
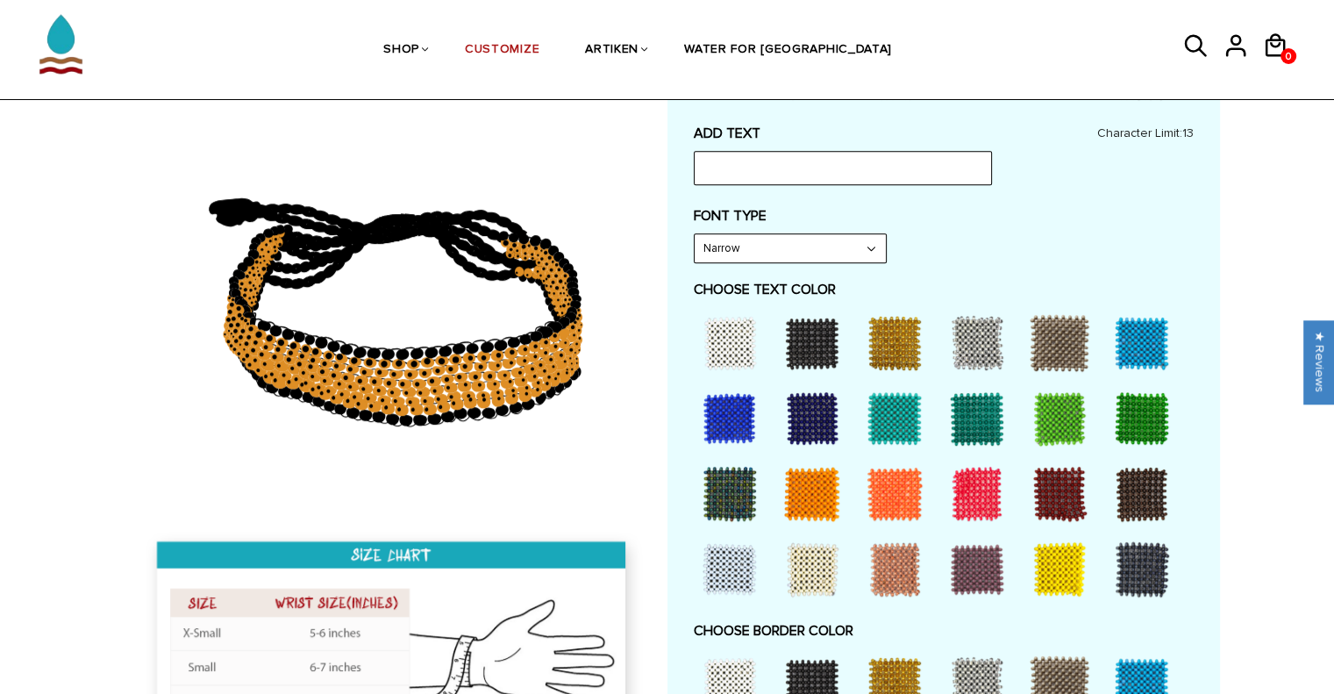
click at [803, 243] on select "Narrow Bold" at bounding box center [789, 248] width 191 height 28
click at [971, 273] on div "ADD TEXT Character Limit: 13 FONT TYPE Bold Bold FONT TYPE Narrow Narrow Bold C…" at bounding box center [944, 537] width 500 height 824
click at [823, 340] on div at bounding box center [812, 343] width 70 height 70
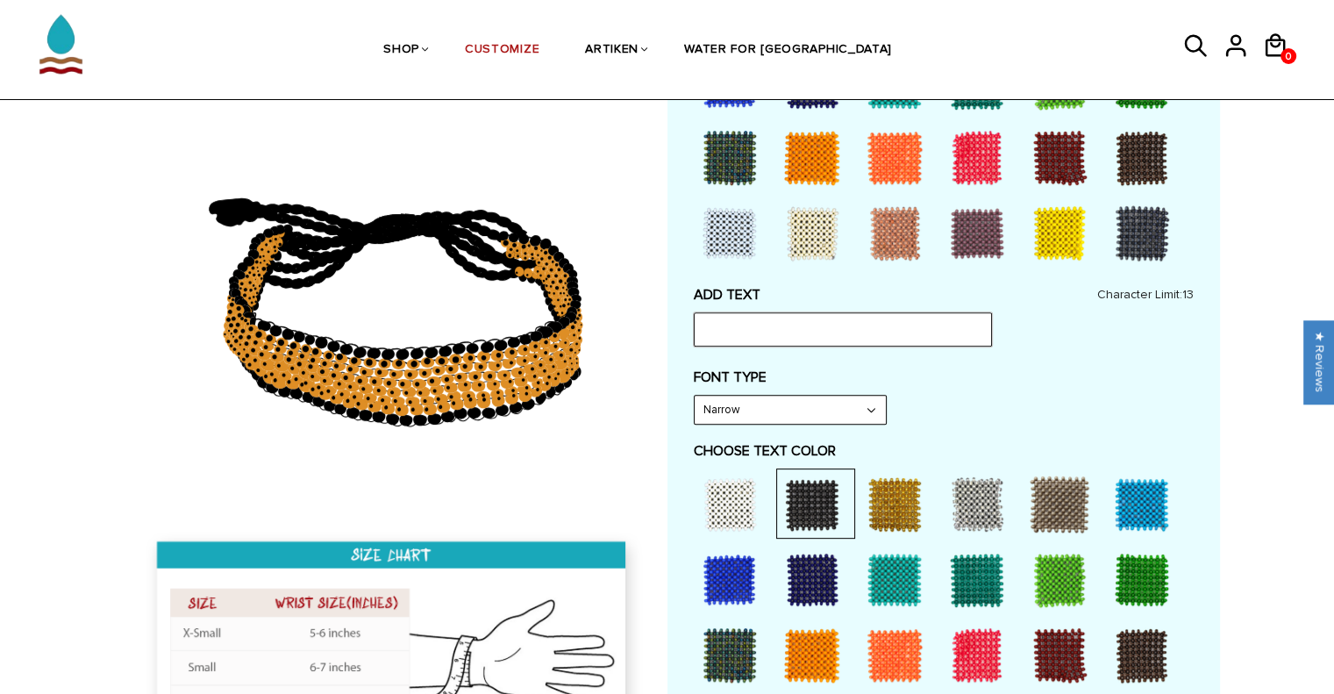
click at [796, 321] on input "text" at bounding box center [843, 328] width 298 height 33
type input "g"
type input "C"
type input "S"
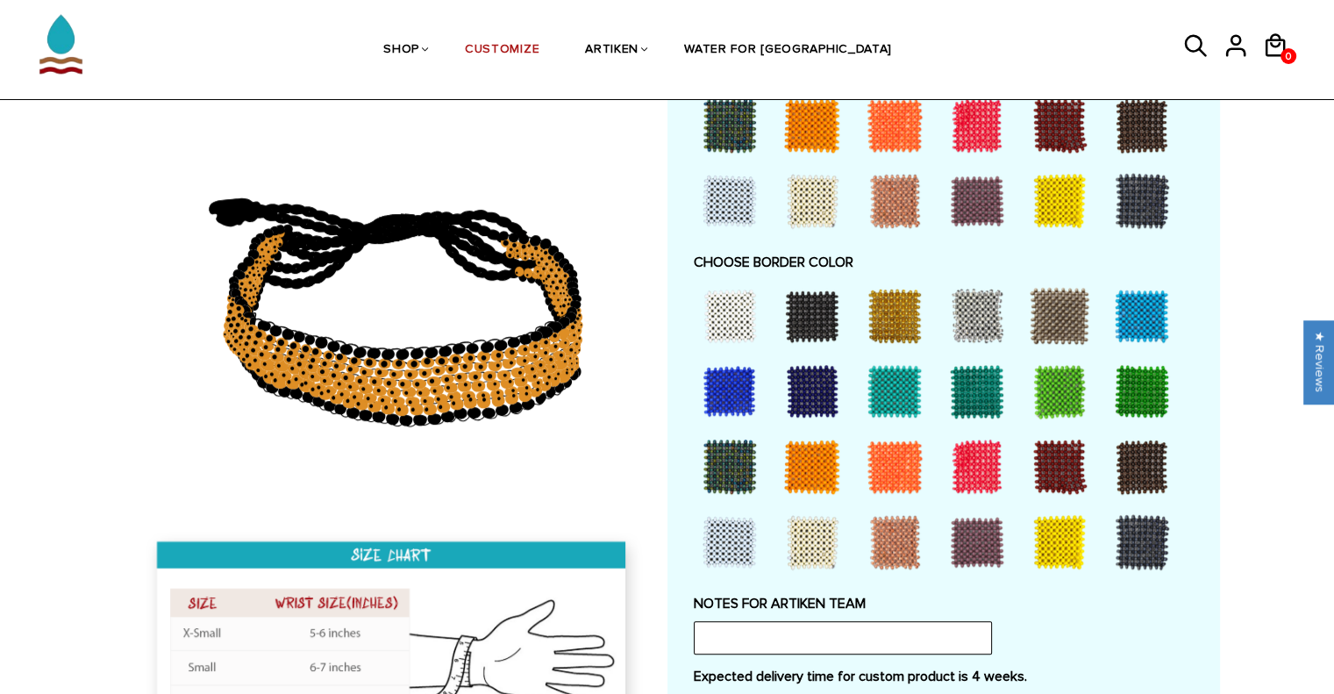
scroll to position [1131, 0]
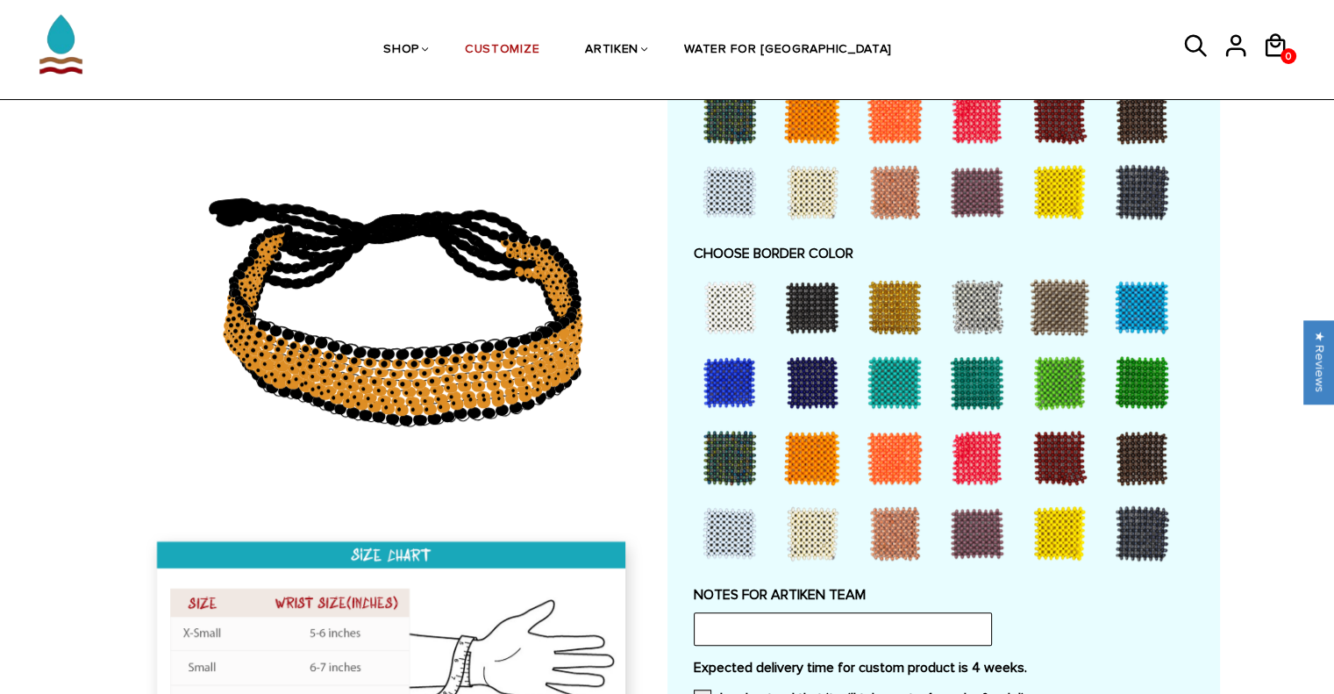
click at [796, 321] on div at bounding box center [812, 307] width 70 height 70
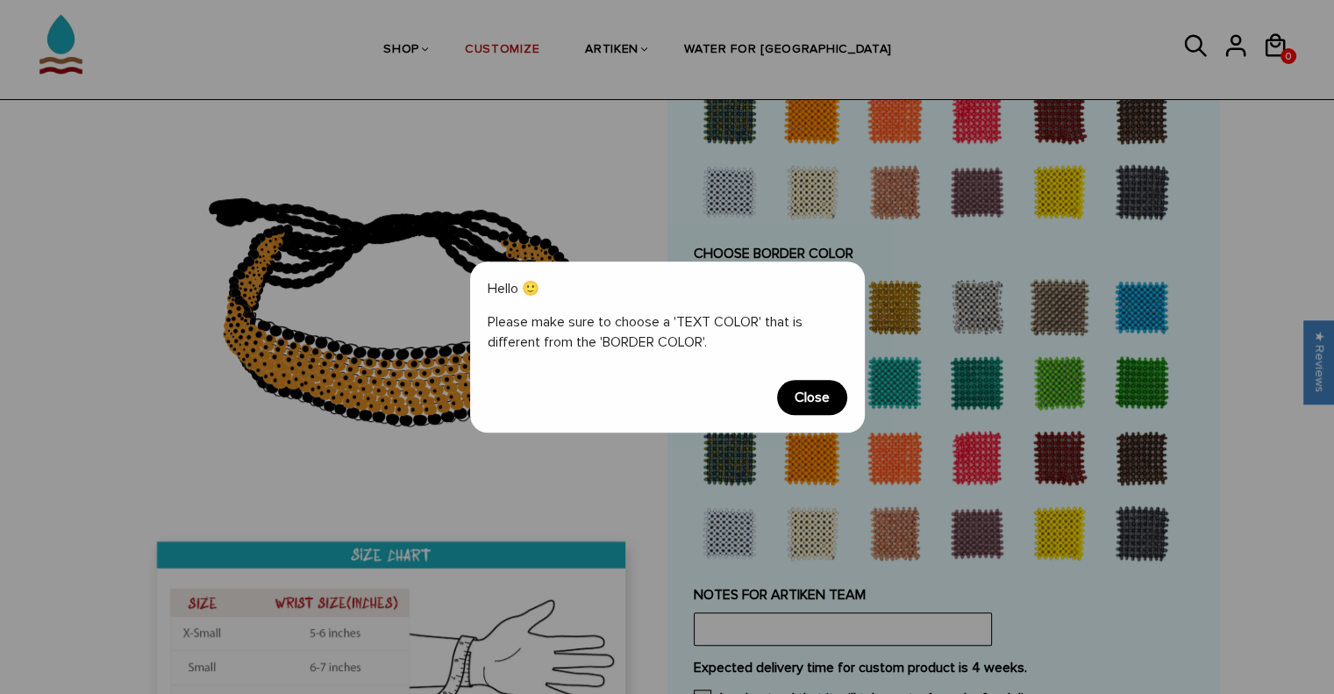
click at [797, 393] on span "Close" at bounding box center [812, 397] width 70 height 35
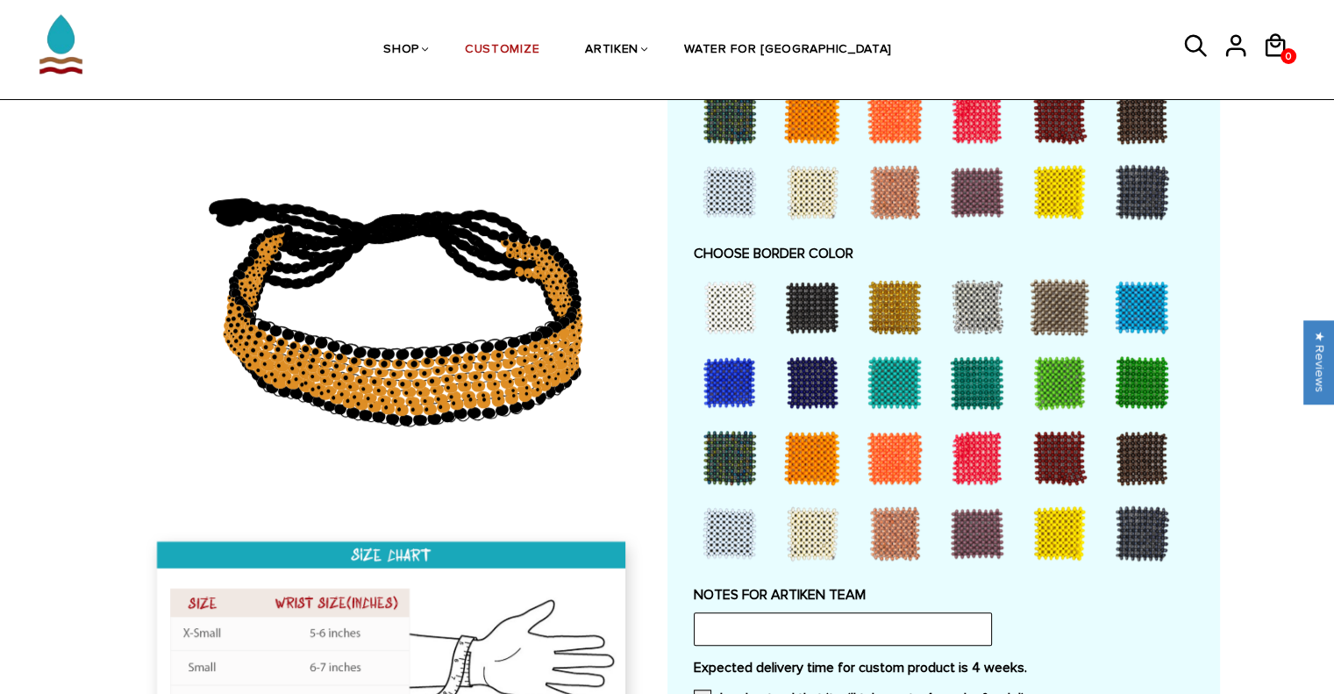
click at [746, 318] on div at bounding box center [729, 307] width 70 height 70
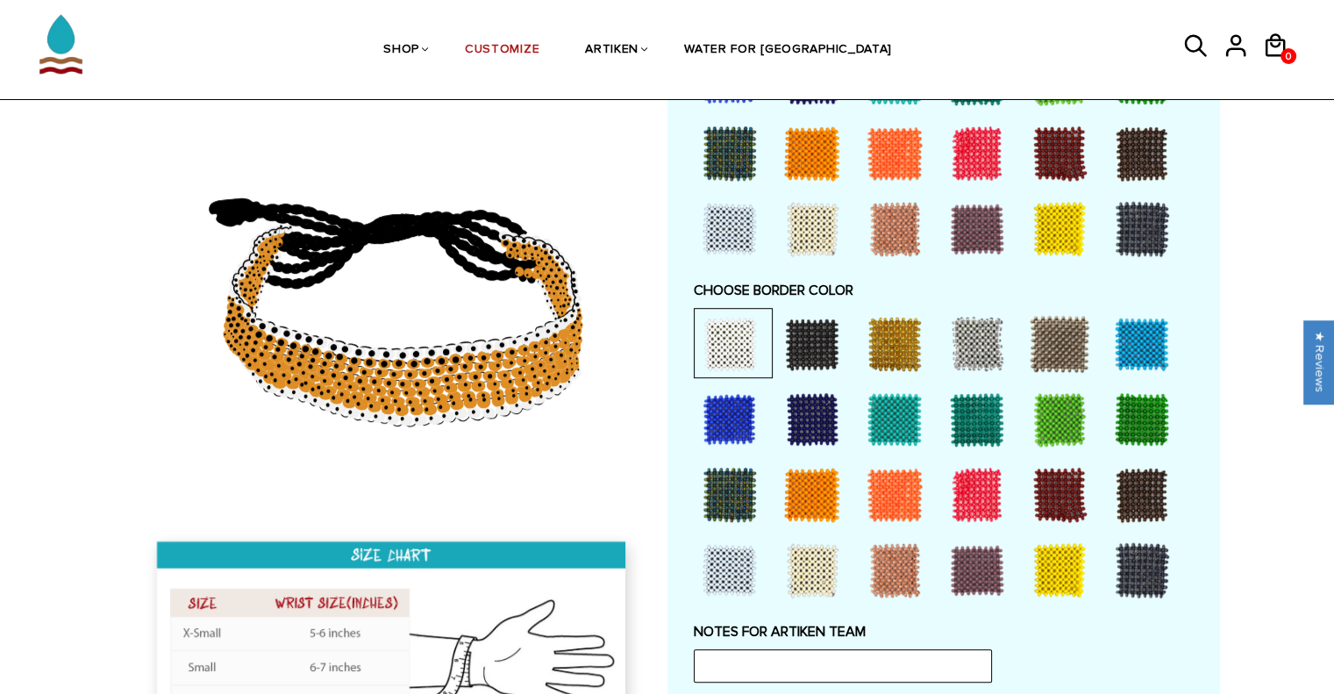
scroll to position [1093, 0]
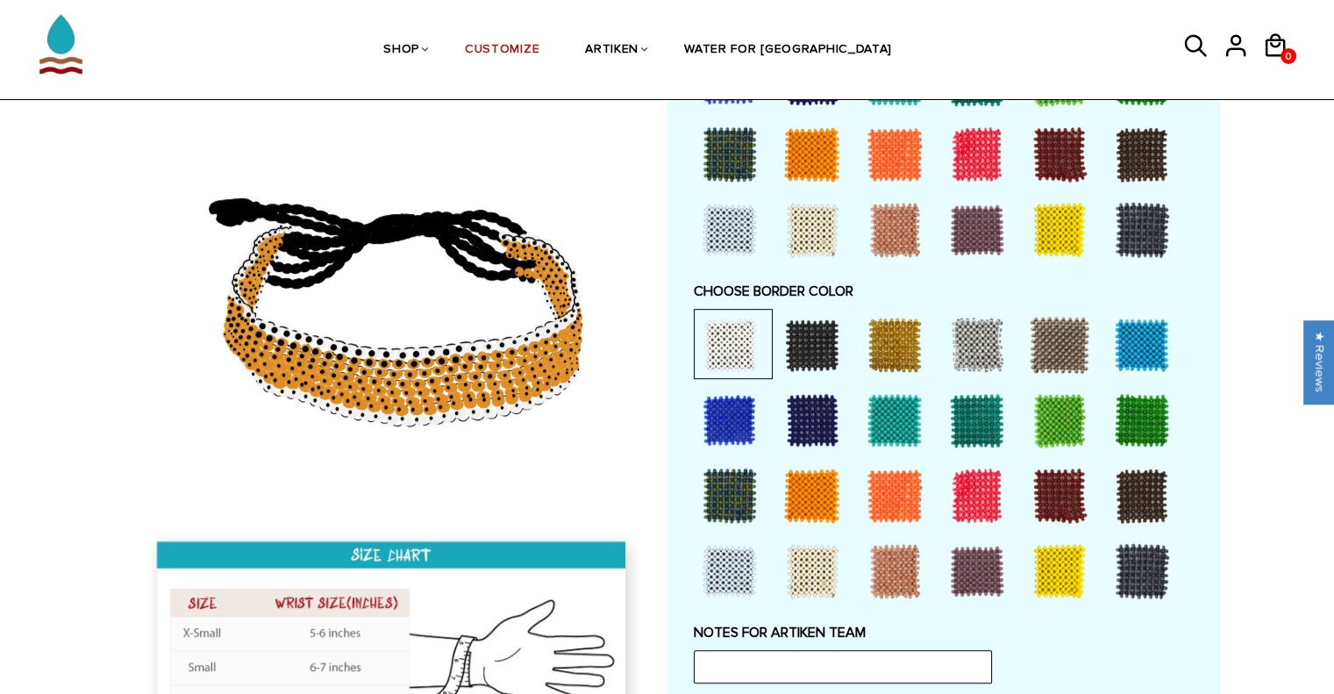
click at [736, 140] on div at bounding box center [729, 154] width 70 height 70
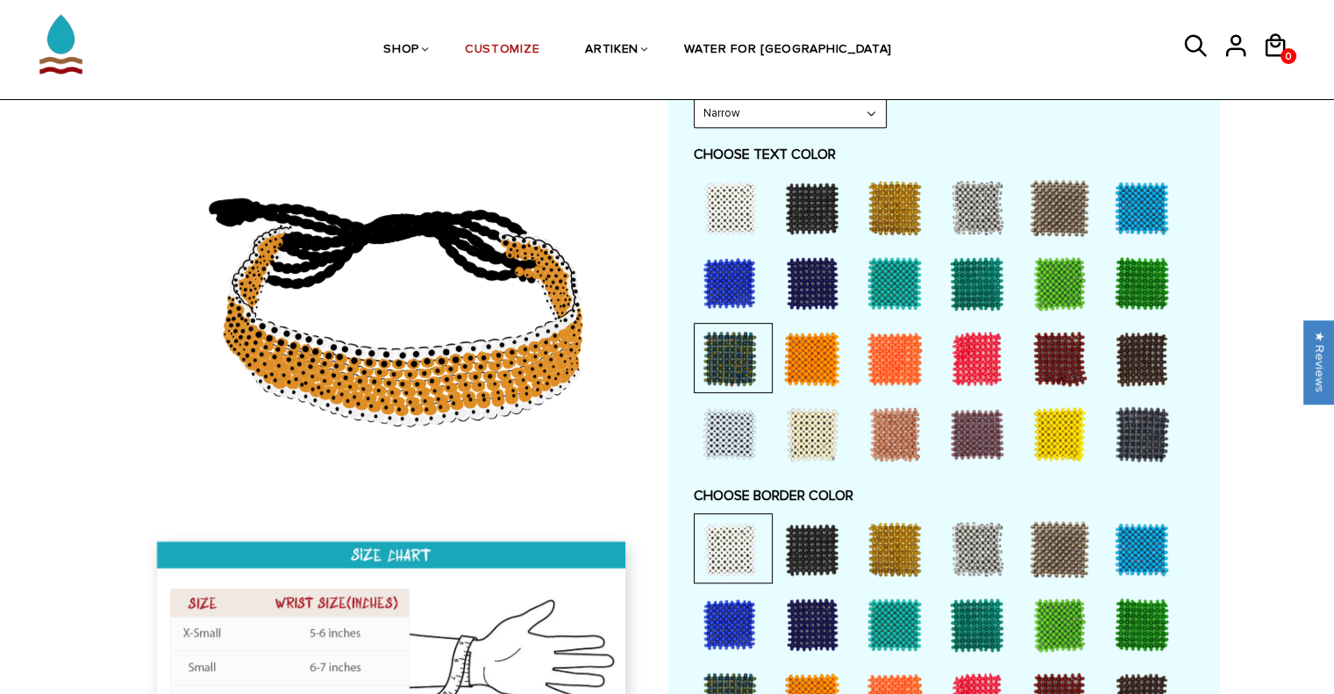
scroll to position [890, 0]
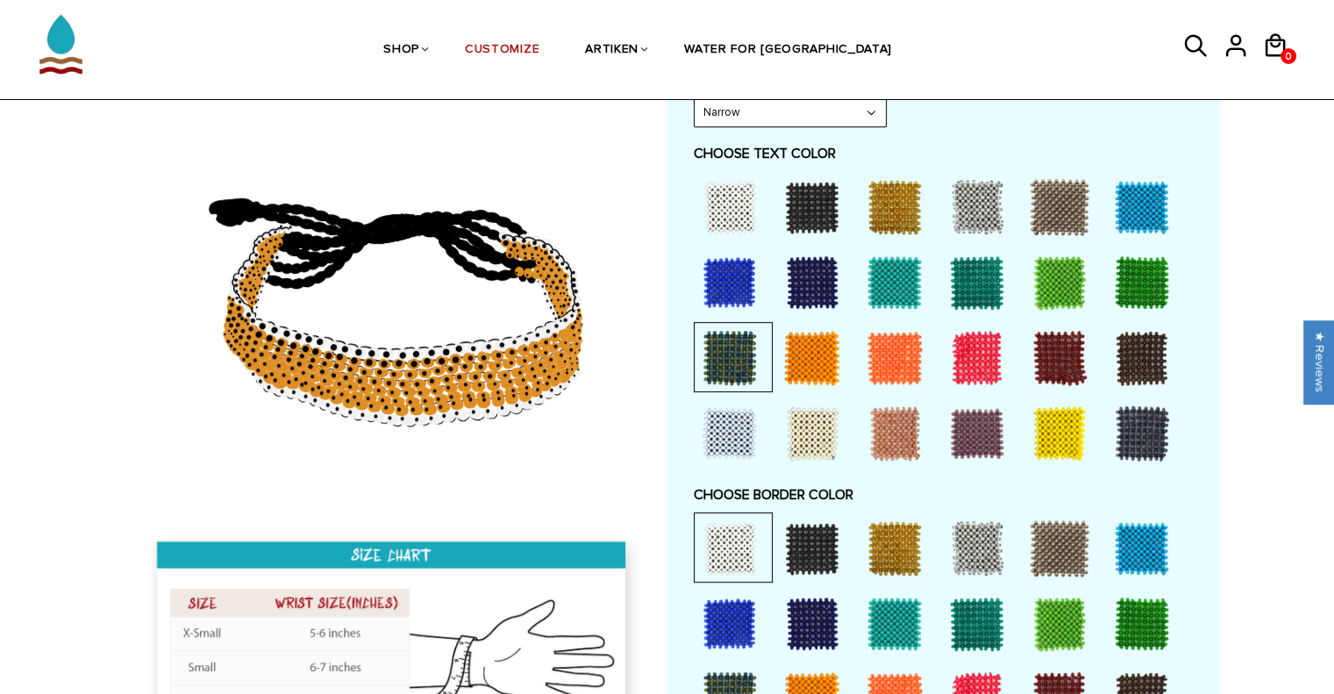
click at [744, 206] on div at bounding box center [729, 207] width 70 height 70
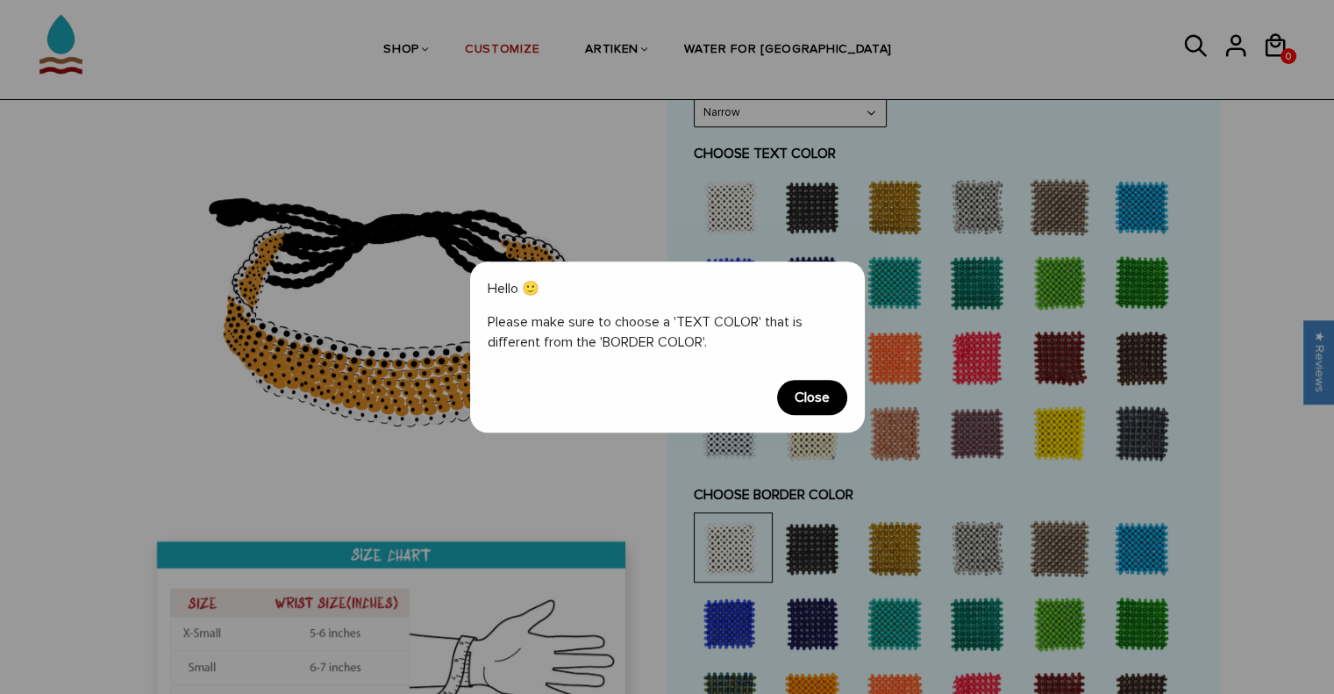
click at [815, 401] on span "Close" at bounding box center [812, 397] width 70 height 35
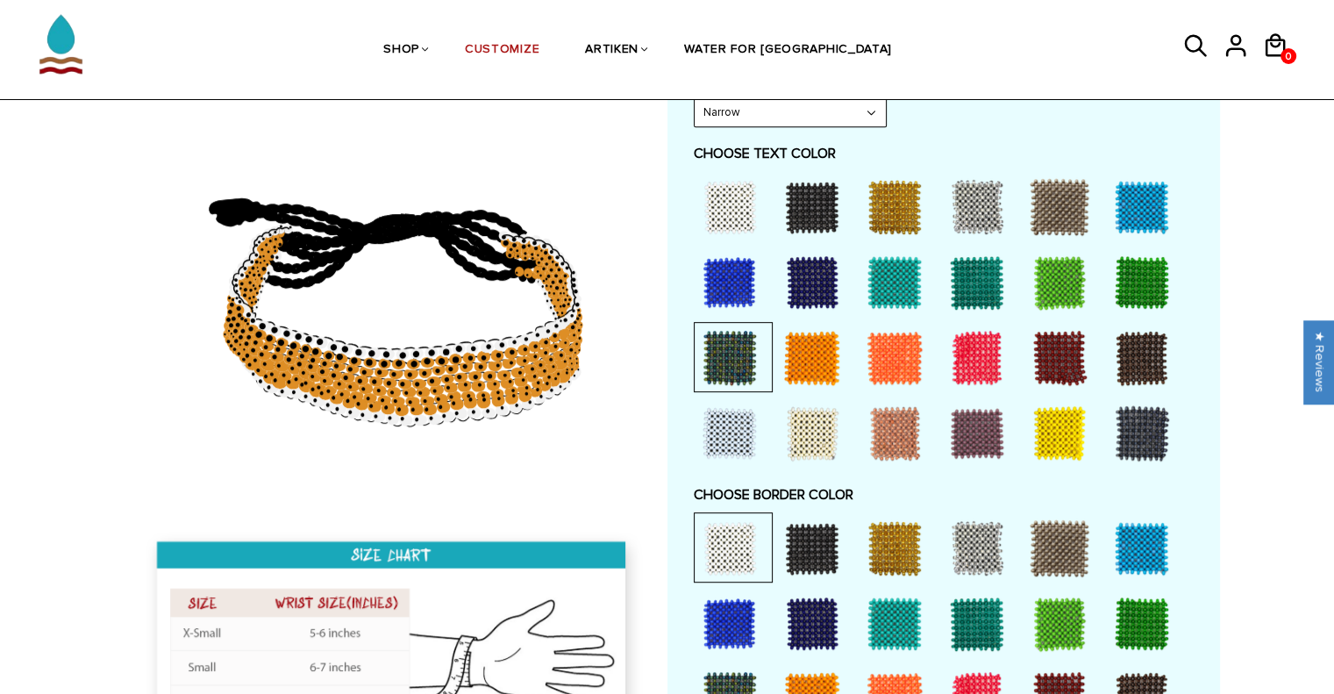
click at [812, 530] on div at bounding box center [812, 548] width 70 height 70
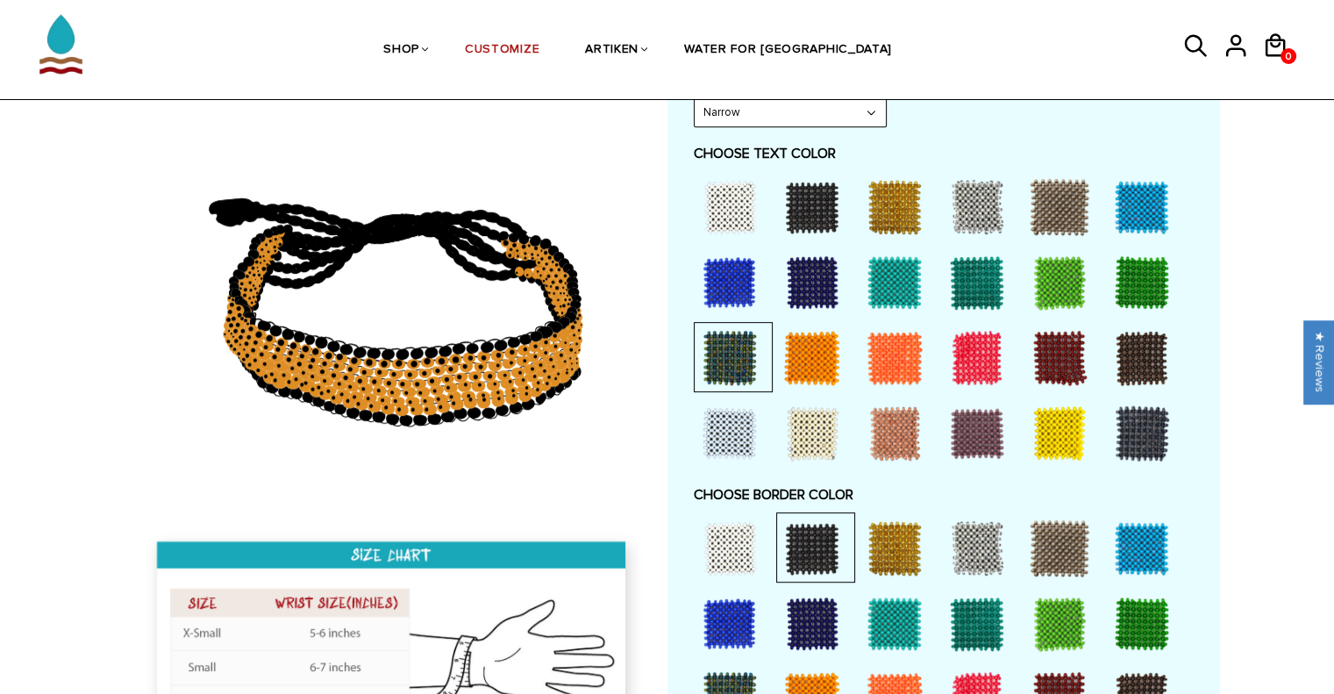
scroll to position [1021, 0]
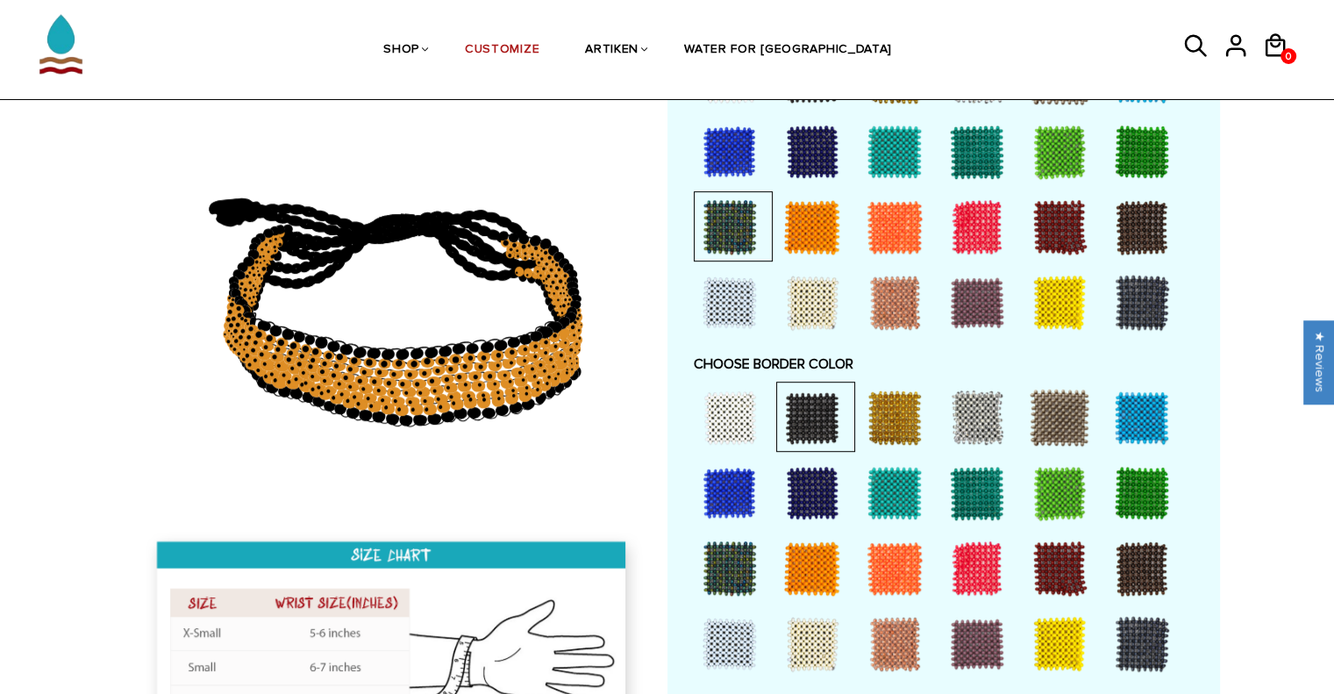
click at [744, 564] on div at bounding box center [729, 568] width 70 height 70
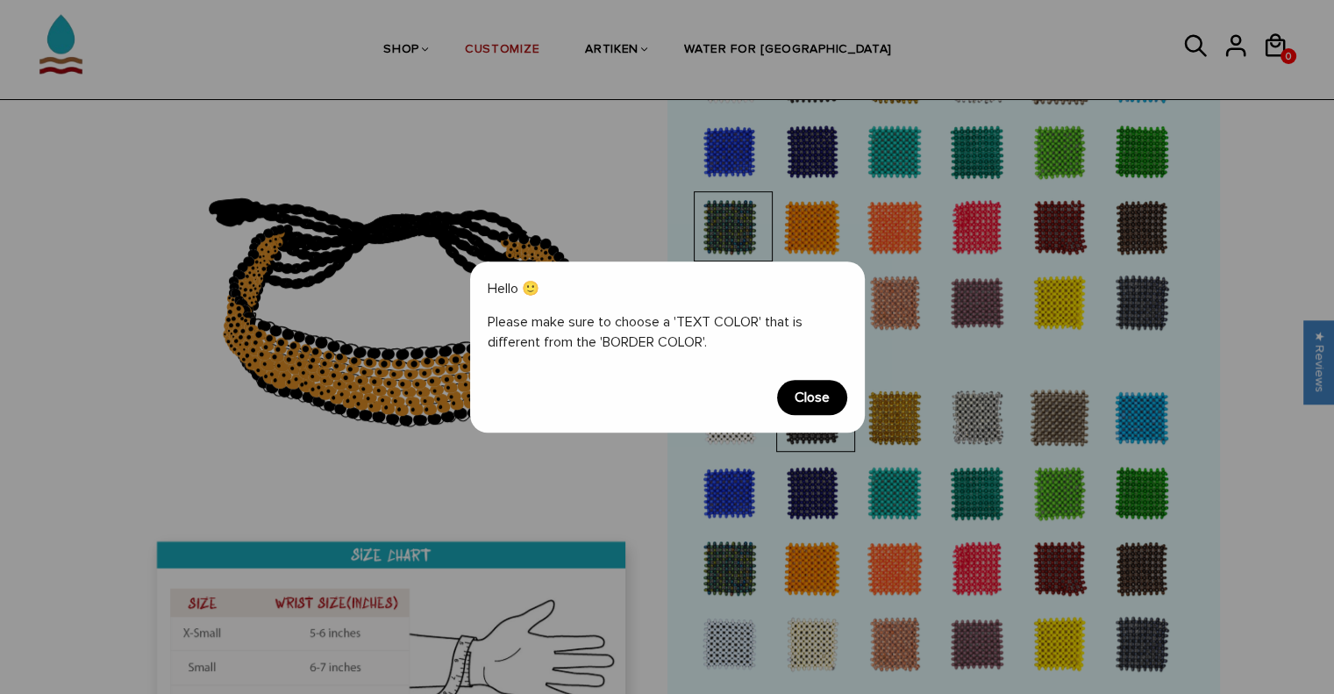
click at [795, 388] on span "Close" at bounding box center [812, 397] width 70 height 35
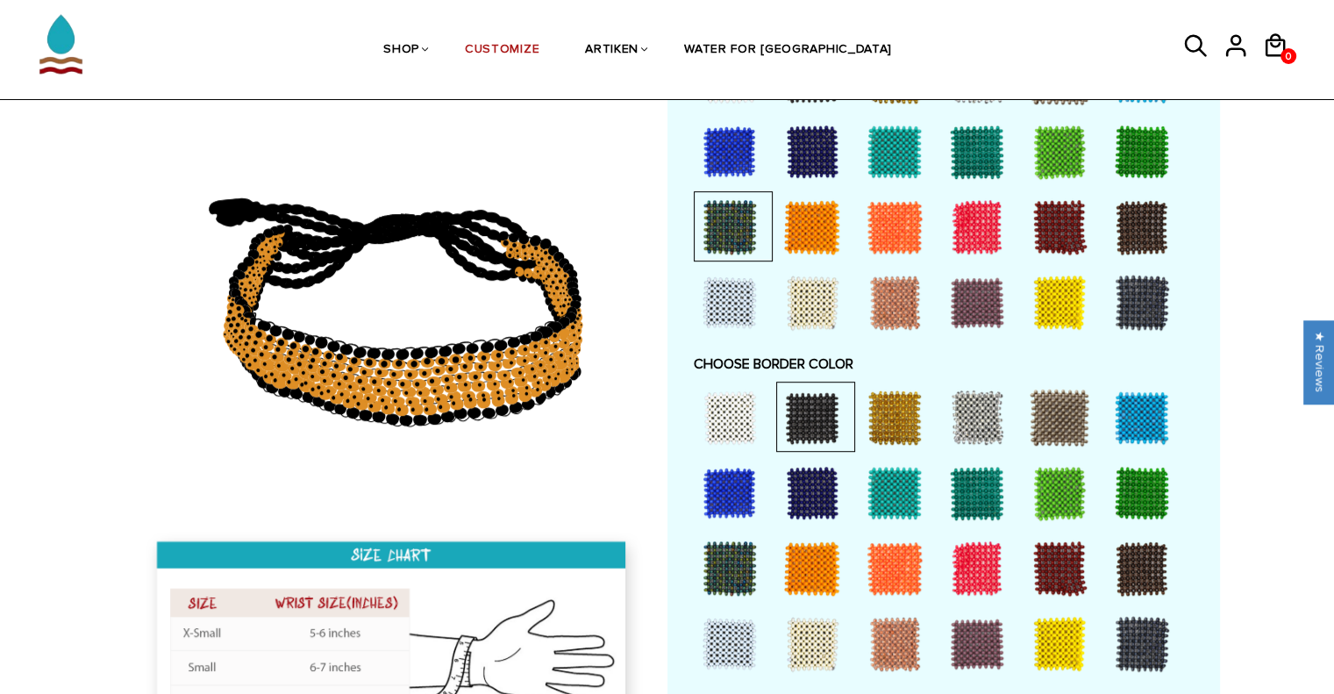
click at [810, 213] on div at bounding box center [812, 227] width 70 height 70
click at [734, 552] on div at bounding box center [729, 568] width 70 height 70
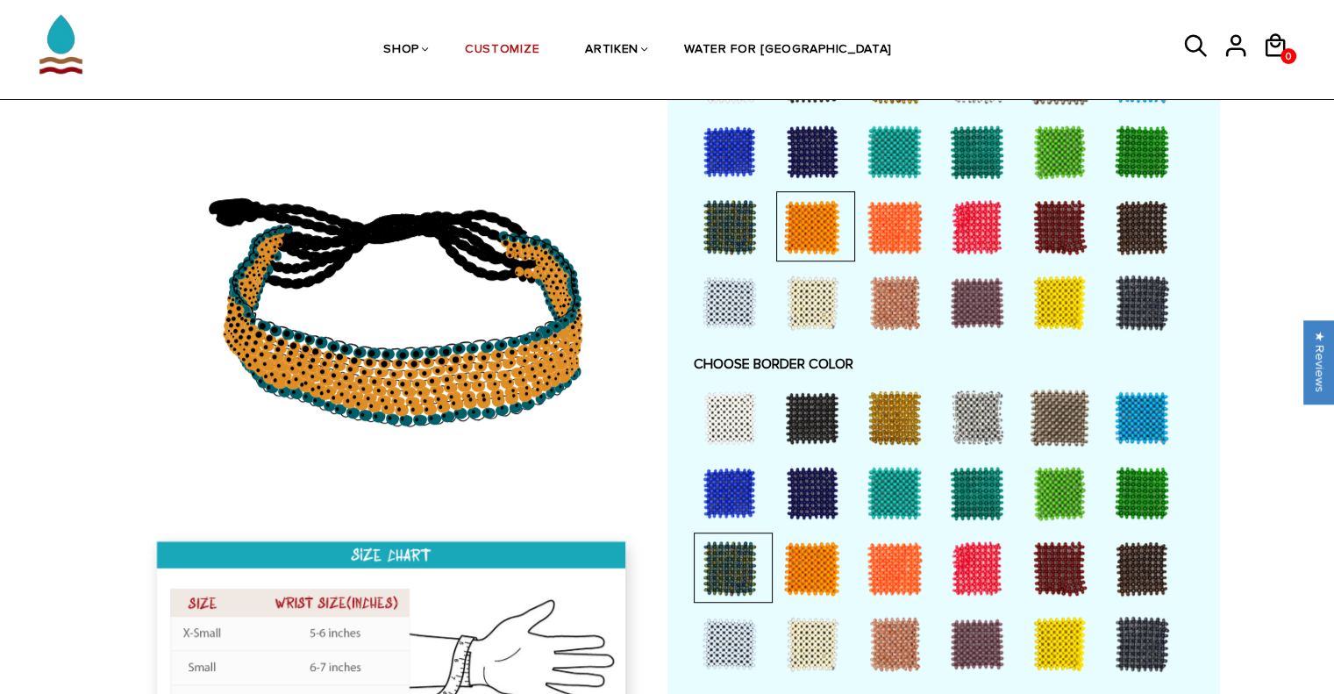
scroll to position [1147, 0]
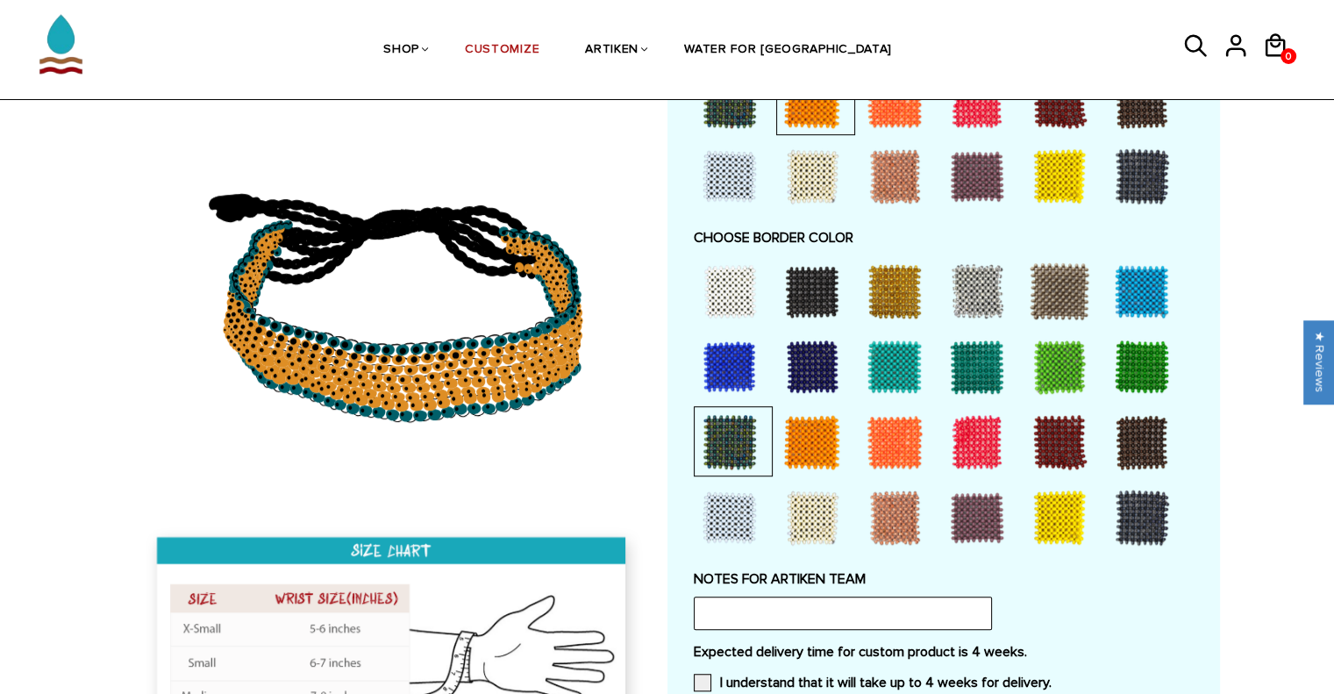
click at [968, 267] on div at bounding box center [977, 291] width 70 height 70
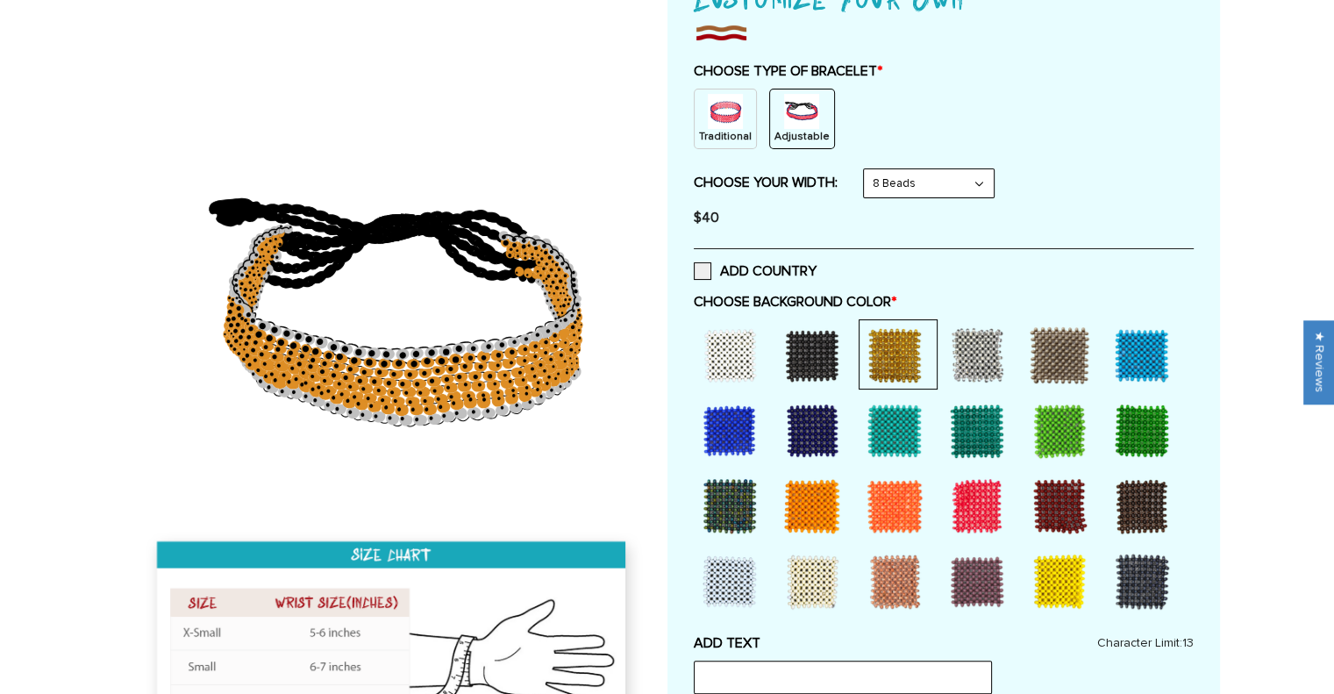
scroll to position [0, 0]
